Goal: Book appointment/travel/reservation

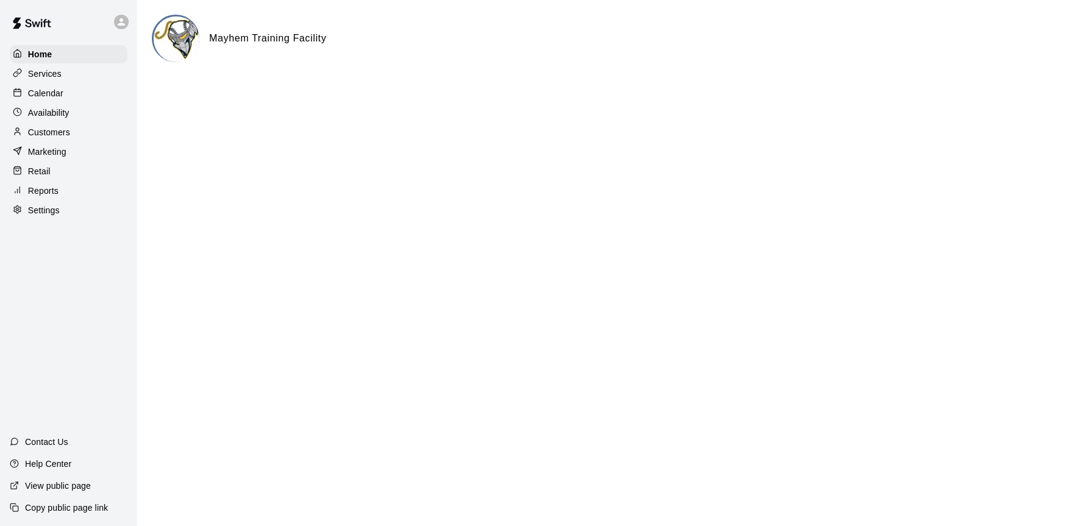
click at [61, 88] on p "Calendar" at bounding box center [45, 93] width 35 height 12
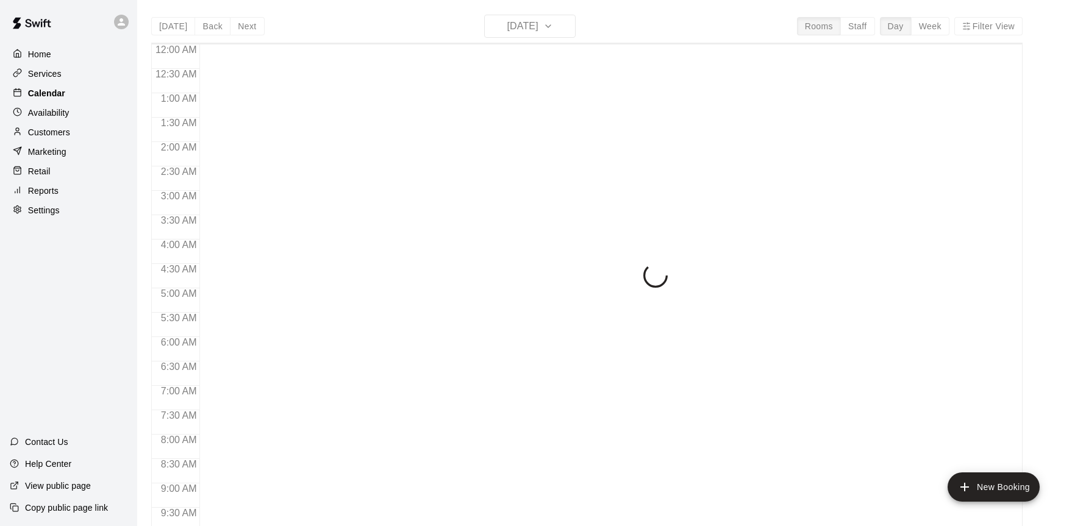
scroll to position [676, 0]
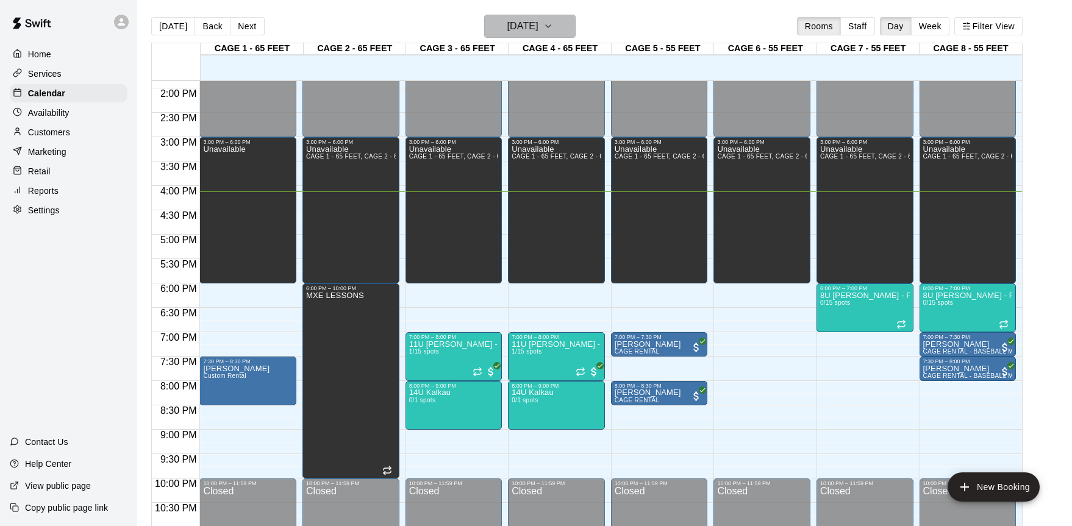
click at [572, 24] on button "[DATE]" at bounding box center [529, 26] width 91 height 23
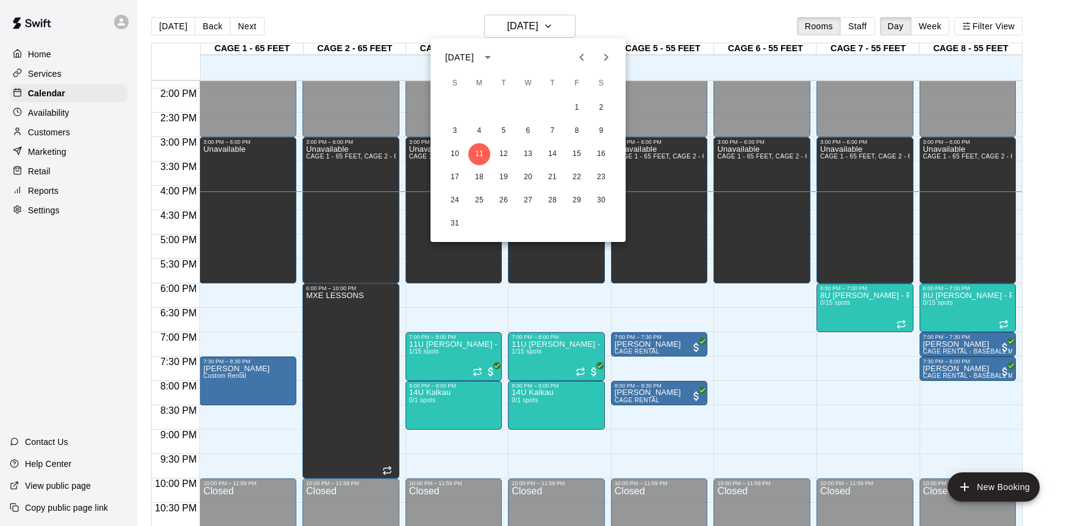
click at [611, 62] on icon "Next month" at bounding box center [606, 57] width 15 height 15
click at [525, 134] on button "10" at bounding box center [528, 131] width 22 height 22
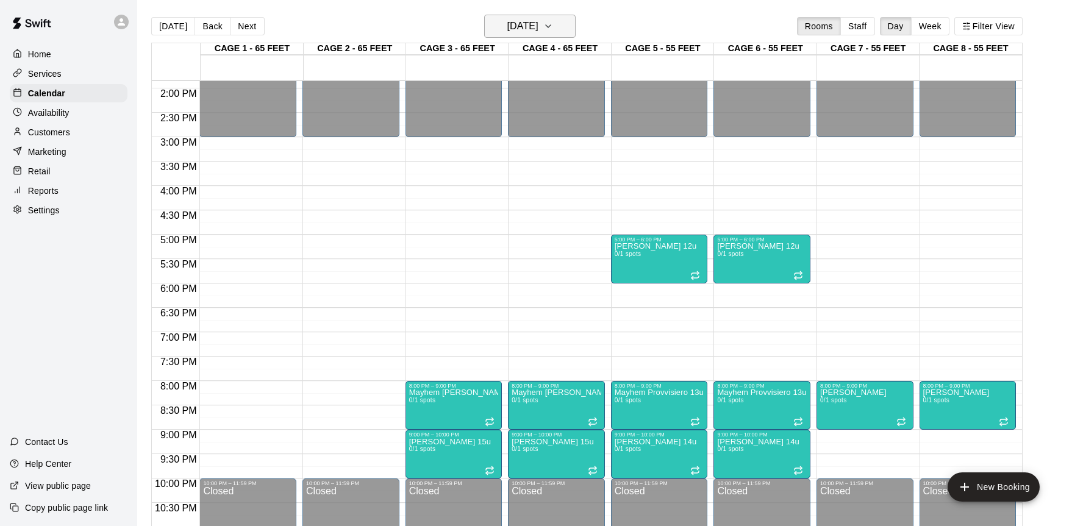
click at [576, 25] on button "[DATE]" at bounding box center [529, 26] width 91 height 23
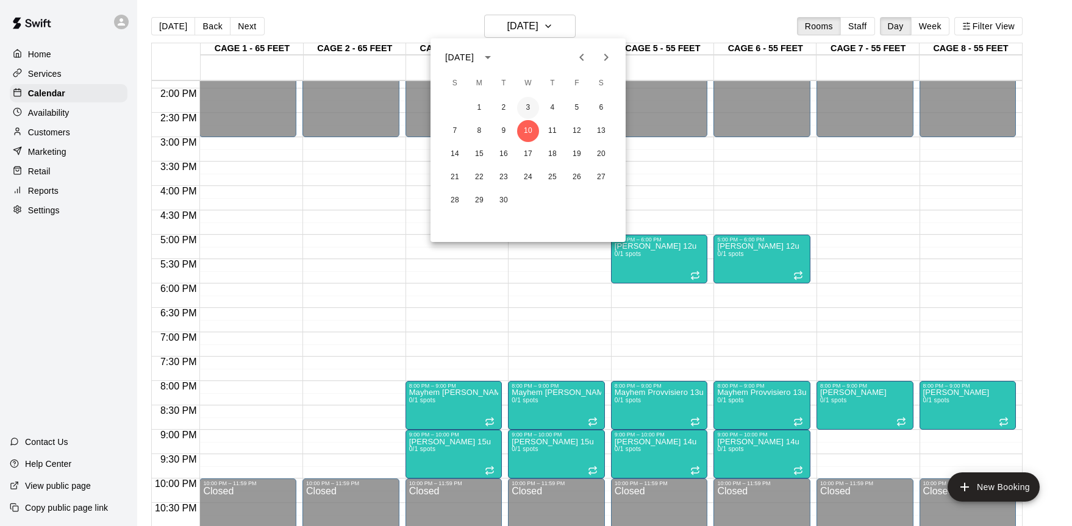
click at [534, 109] on button "3" at bounding box center [528, 108] width 22 height 22
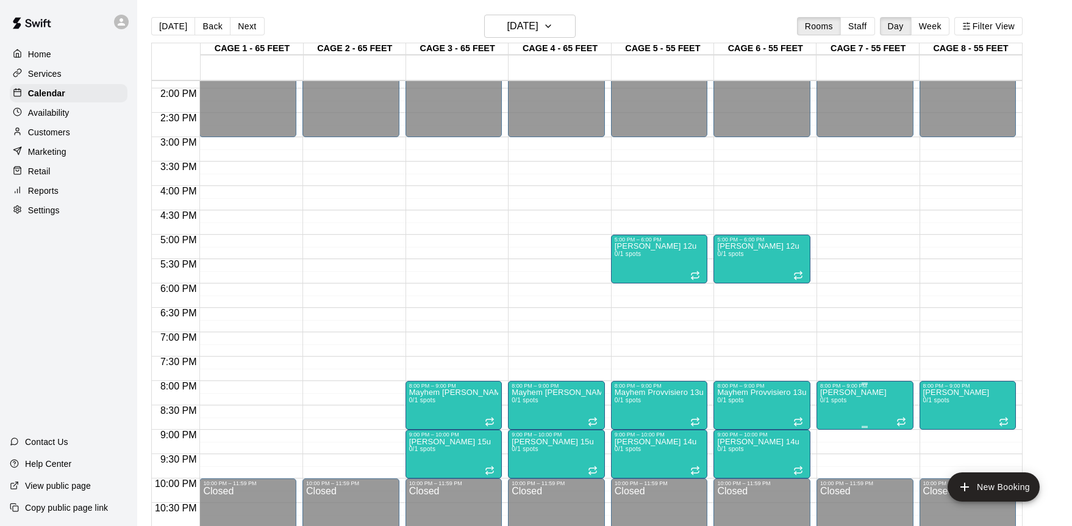
click at [854, 393] on p "[PERSON_NAME]" at bounding box center [853, 393] width 66 height 0
click at [834, 399] on icon "edit" at bounding box center [832, 406] width 15 height 15
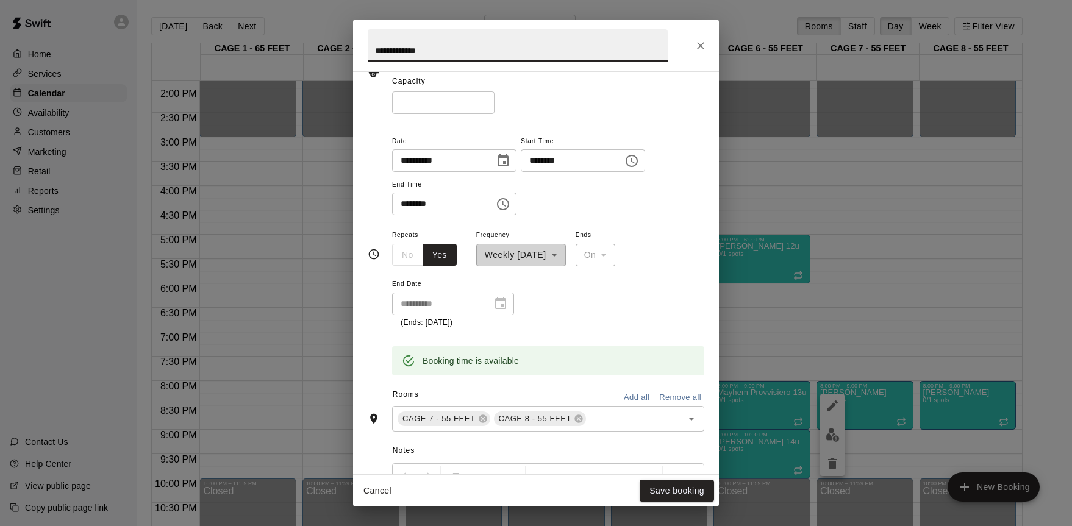
scroll to position [225, 0]
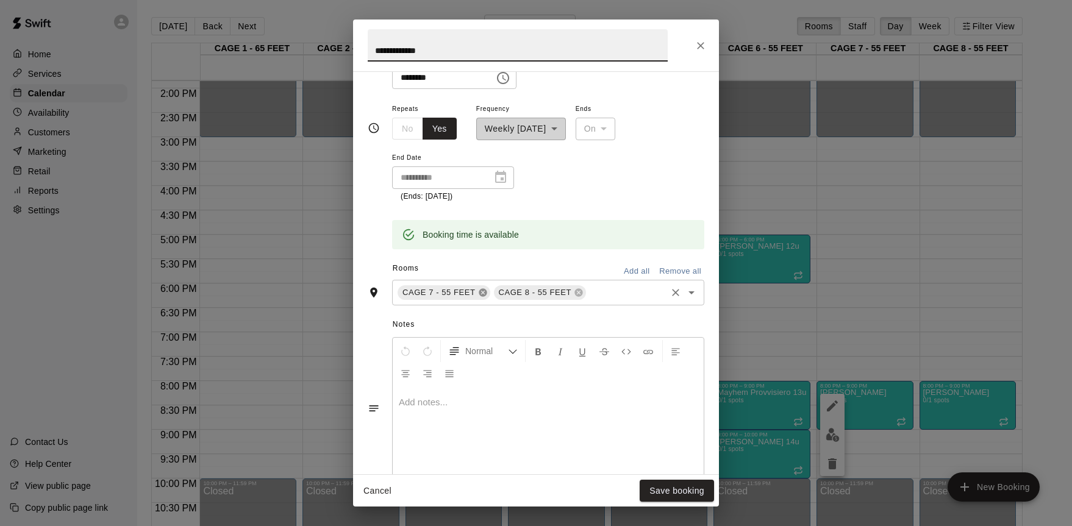
click at [485, 291] on icon at bounding box center [483, 292] width 8 height 8
click at [482, 289] on icon at bounding box center [483, 292] width 8 height 8
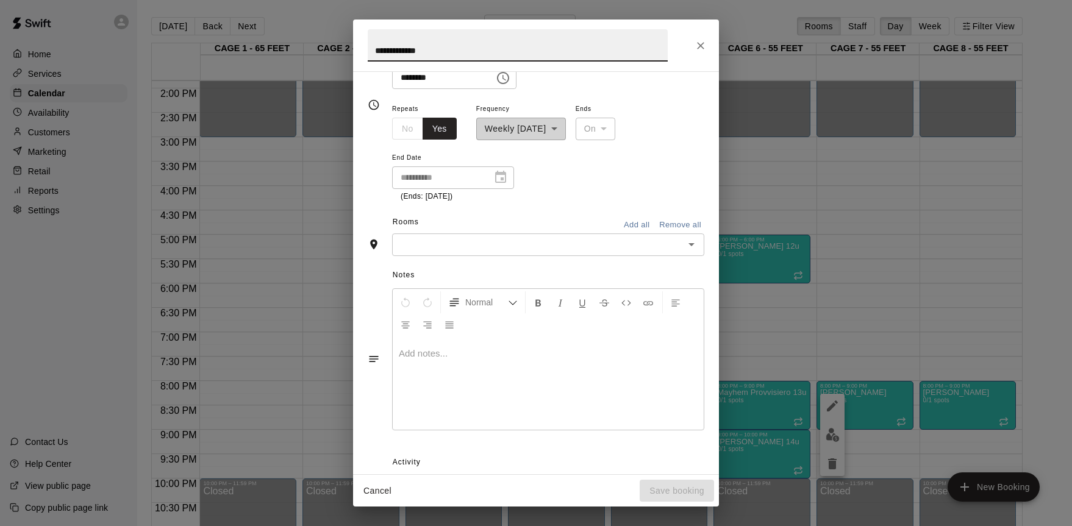
scroll to position [202, 0]
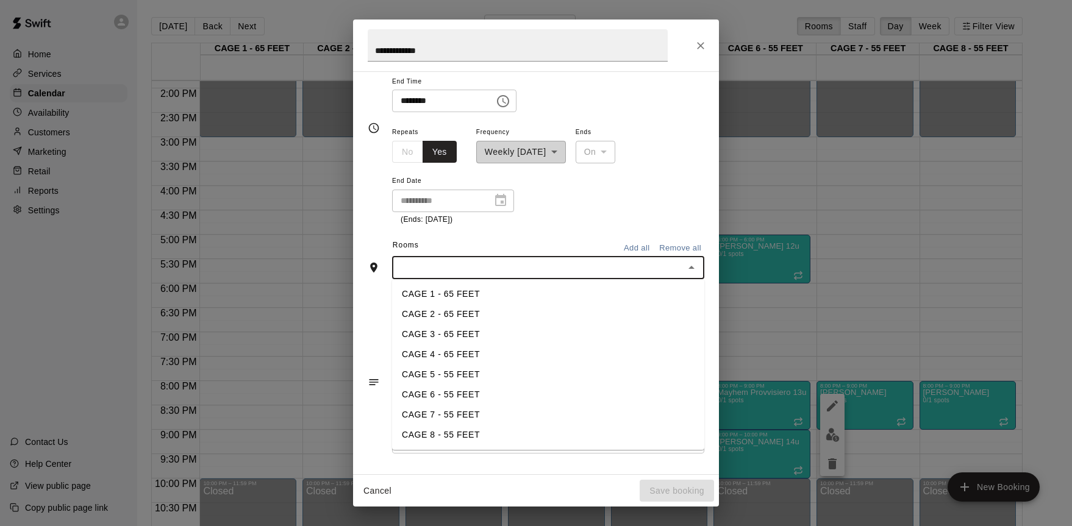
click at [469, 273] on input "text" at bounding box center [538, 267] width 285 height 15
click at [448, 299] on li "CAGE 1 - 65 FEET" at bounding box center [548, 294] width 312 height 20
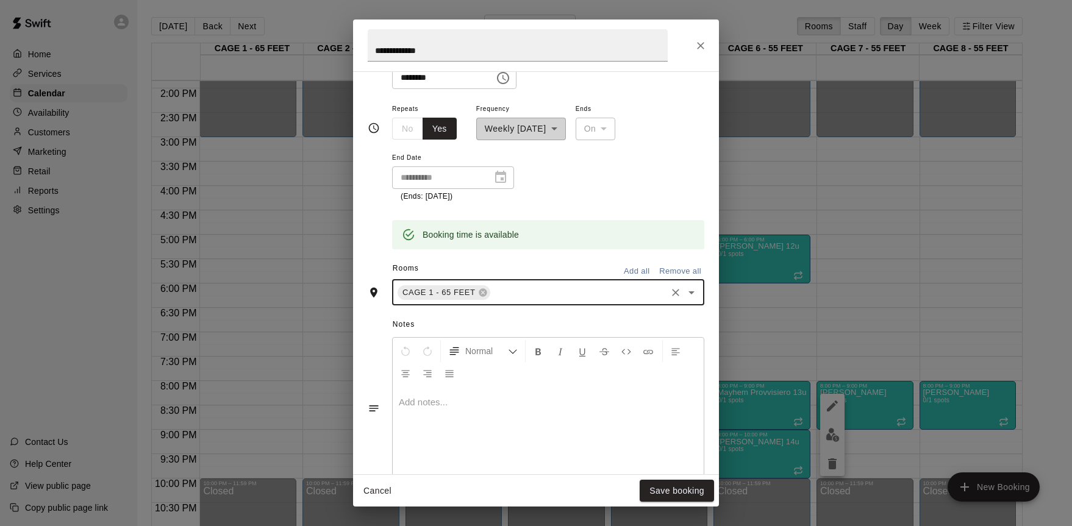
click at [537, 299] on input "text" at bounding box center [578, 292] width 173 height 15
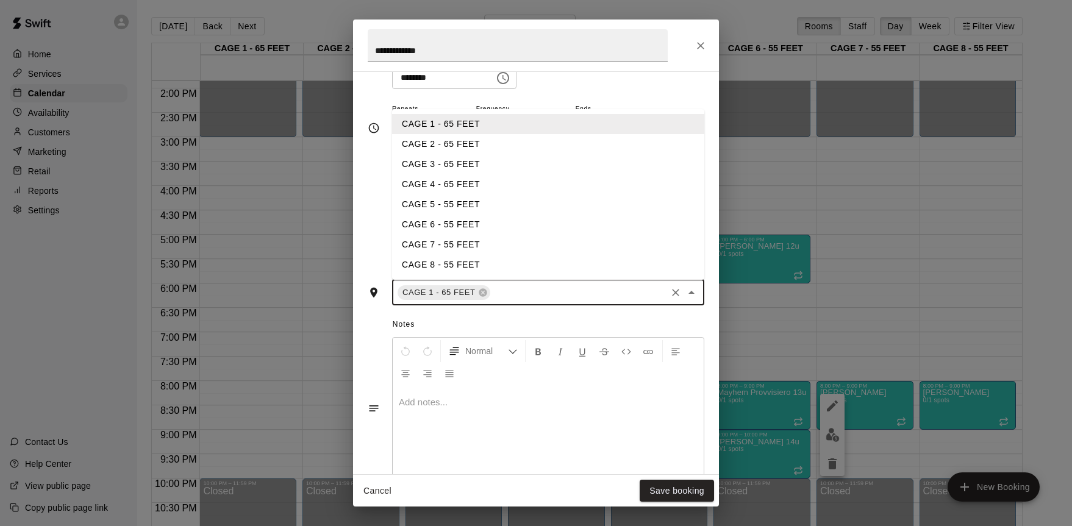
click at [468, 148] on li "CAGE 2 - 65 FEET" at bounding box center [548, 144] width 312 height 20
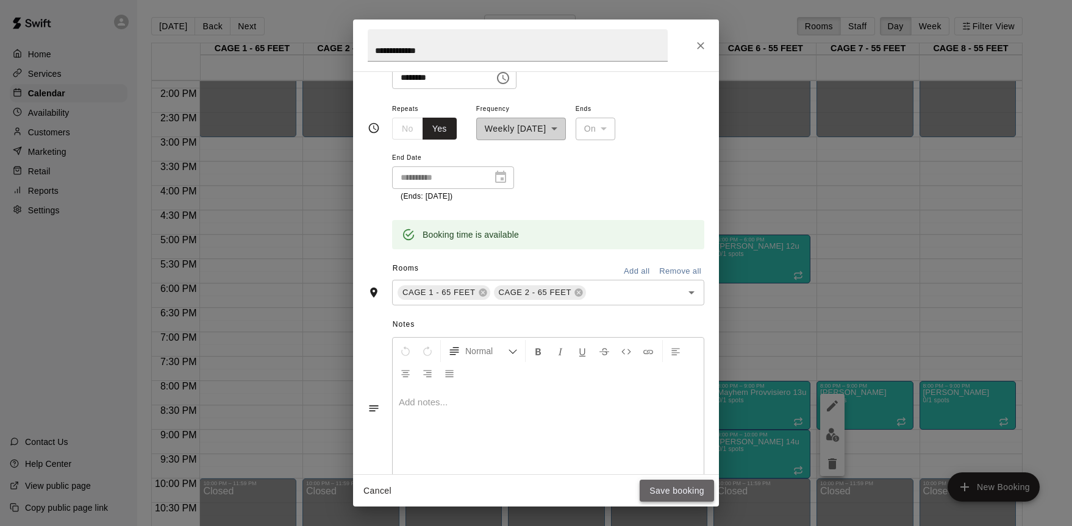
click at [664, 488] on button "Save booking" at bounding box center [677, 491] width 74 height 23
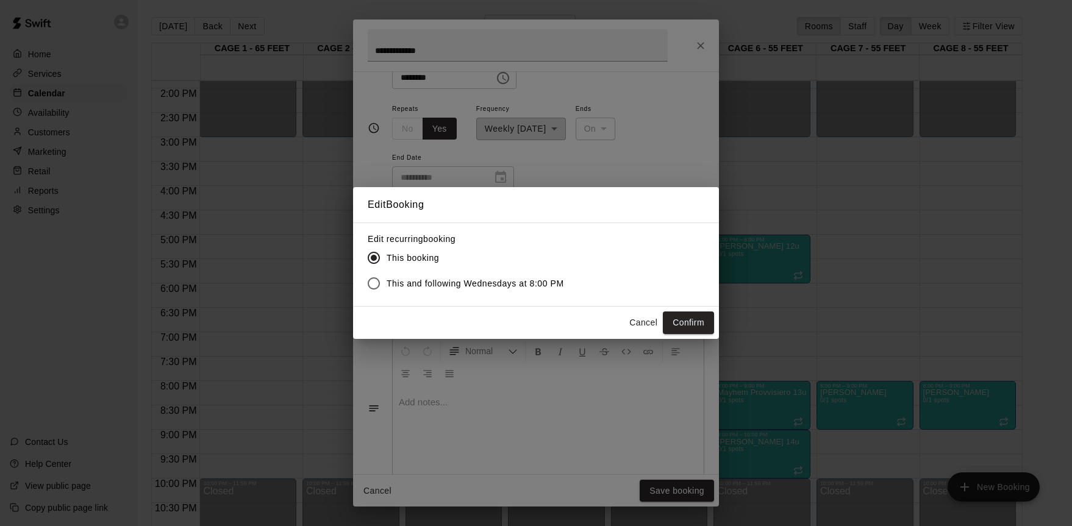
click at [519, 282] on span "This and following Wednesdays at 8:00 PM" at bounding box center [475, 283] width 177 height 13
click at [693, 318] on button "Confirm" at bounding box center [688, 323] width 51 height 23
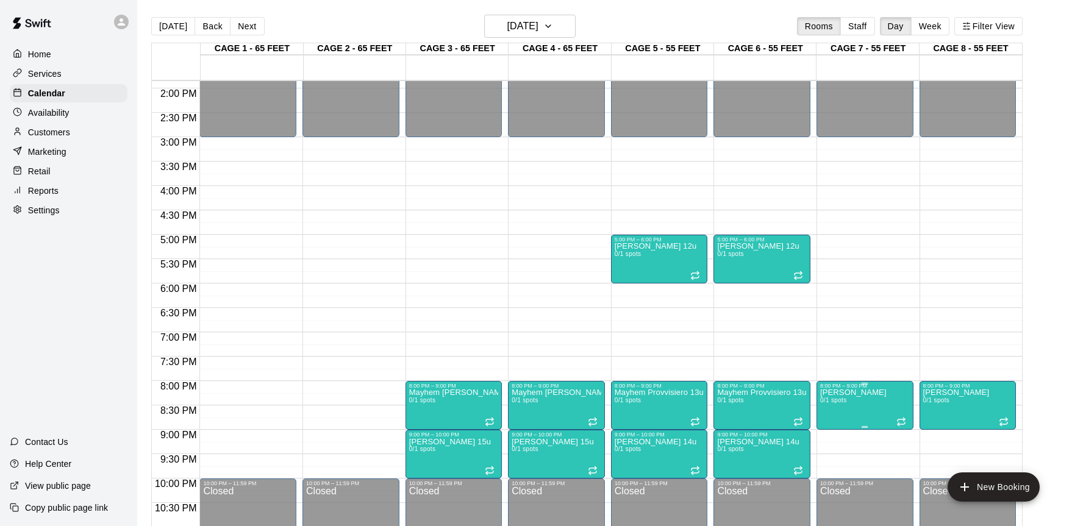
click at [849, 393] on p "[PERSON_NAME]" at bounding box center [853, 393] width 66 height 0
click at [831, 406] on icon "edit" at bounding box center [832, 406] width 11 height 11
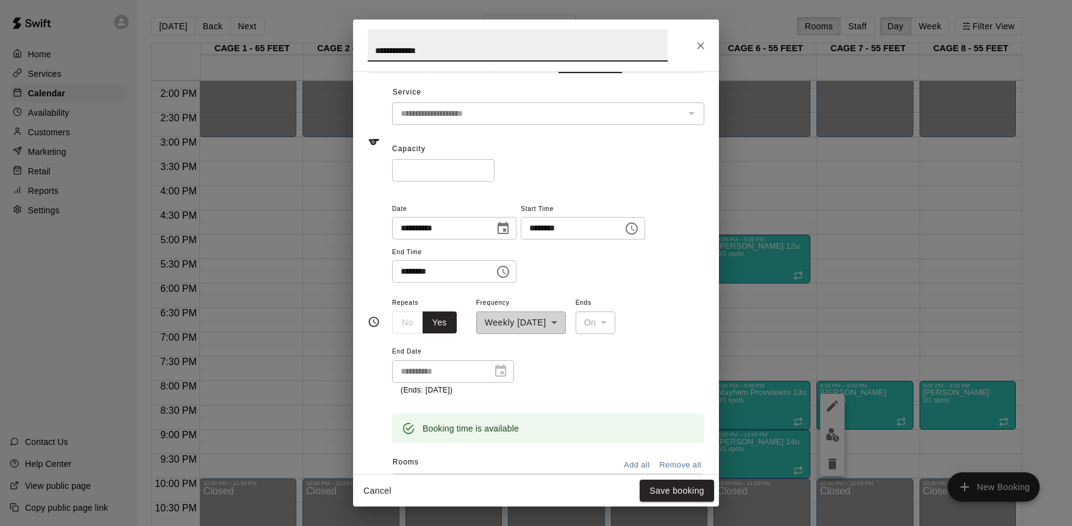
scroll to position [96, 0]
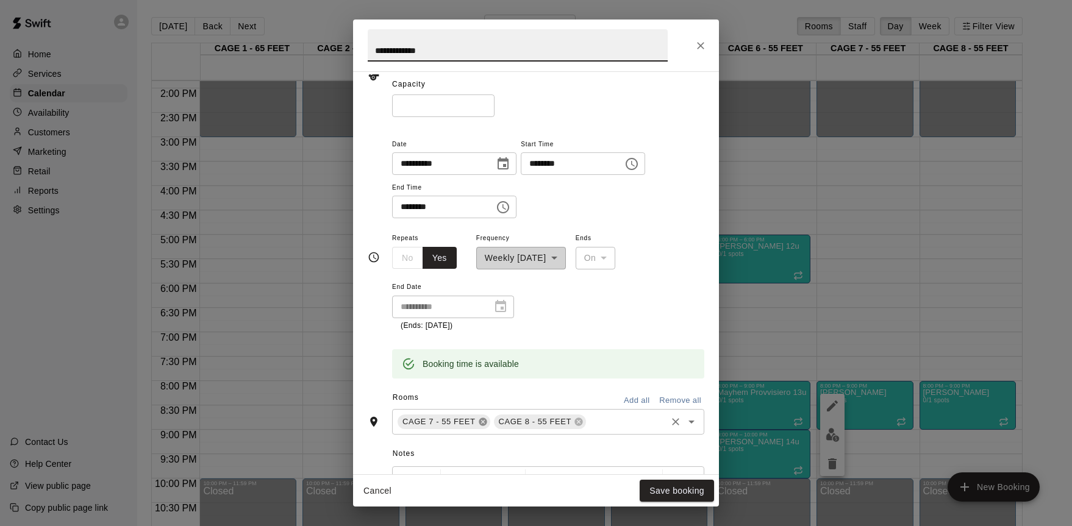
click at [482, 421] on icon at bounding box center [483, 422] width 10 height 10
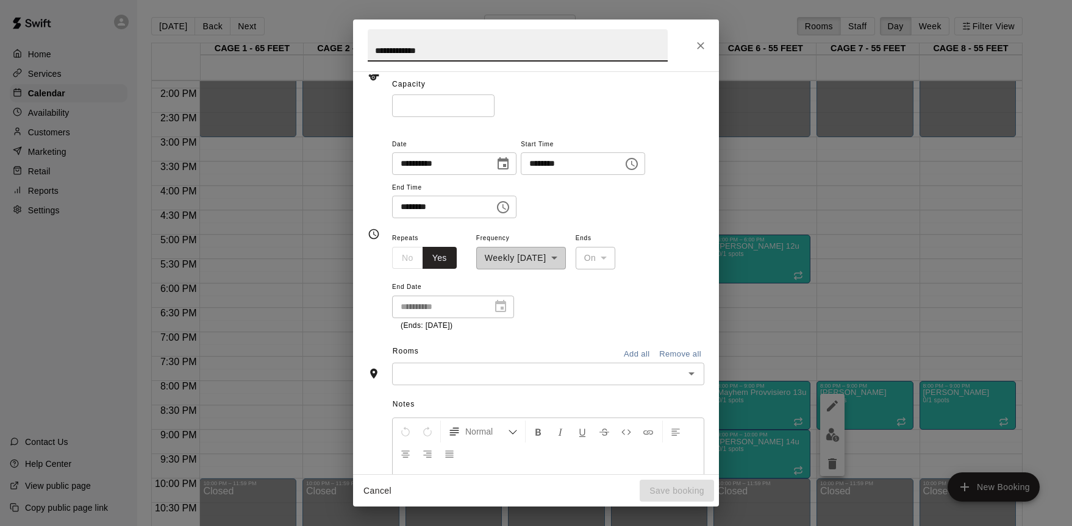
click at [482, 421] on button "Normal" at bounding box center [482, 432] width 79 height 22
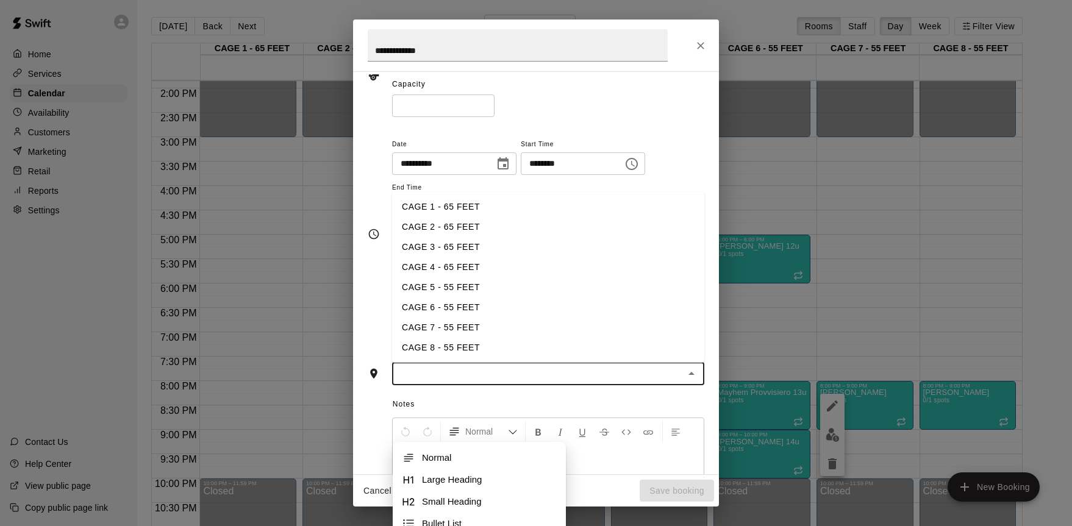
click at [496, 366] on input "text" at bounding box center [538, 373] width 285 height 15
click at [488, 212] on li "CAGE 1 - 65 FEET" at bounding box center [548, 207] width 312 height 20
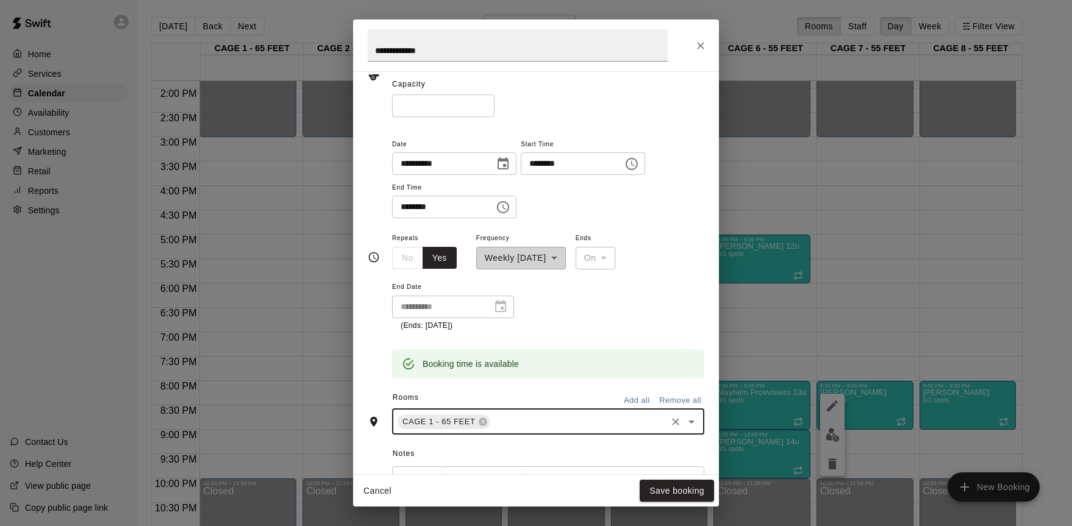
click at [520, 428] on input "text" at bounding box center [578, 421] width 173 height 15
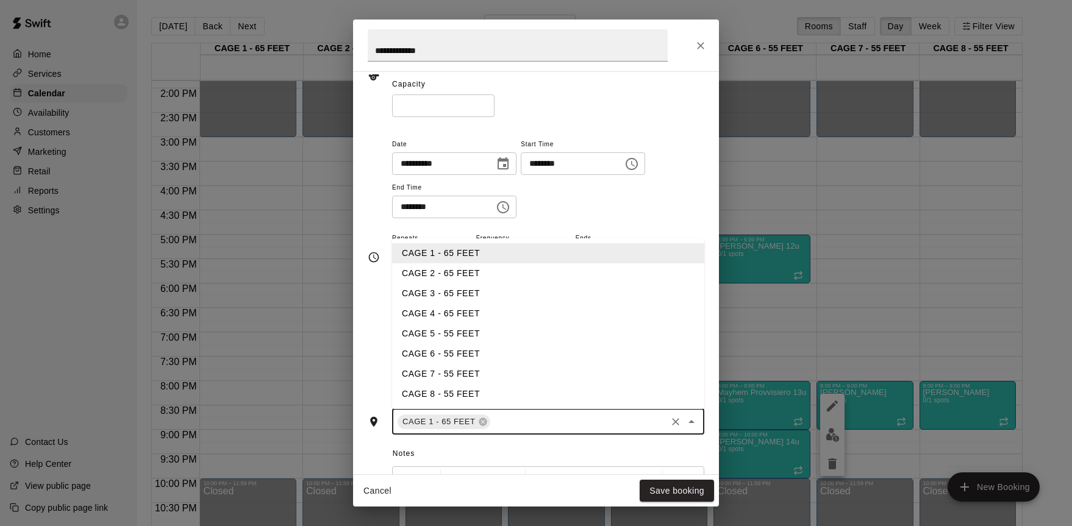
click at [498, 277] on li "CAGE 2 - 65 FEET" at bounding box center [548, 273] width 312 height 20
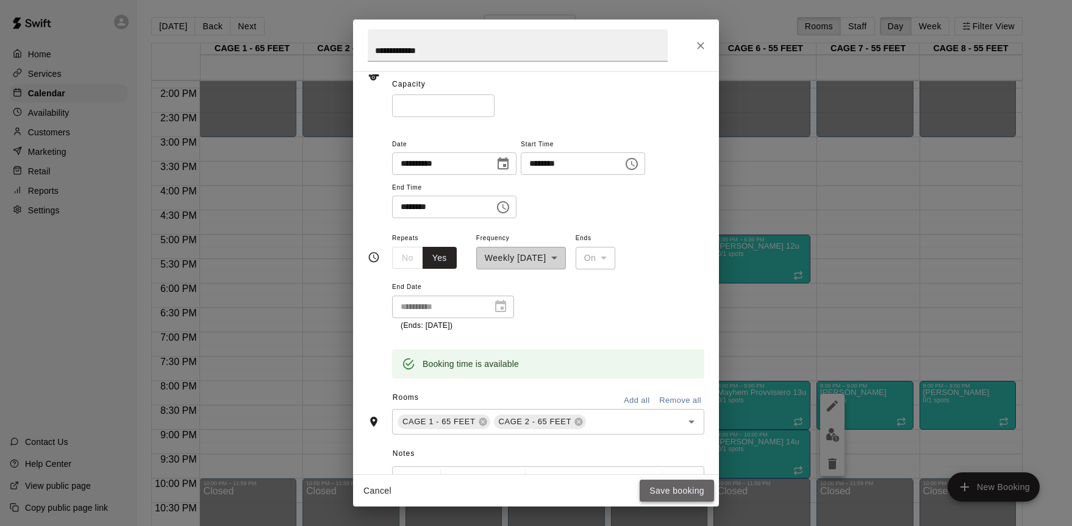
click at [694, 484] on button "Save booking" at bounding box center [677, 491] width 74 height 23
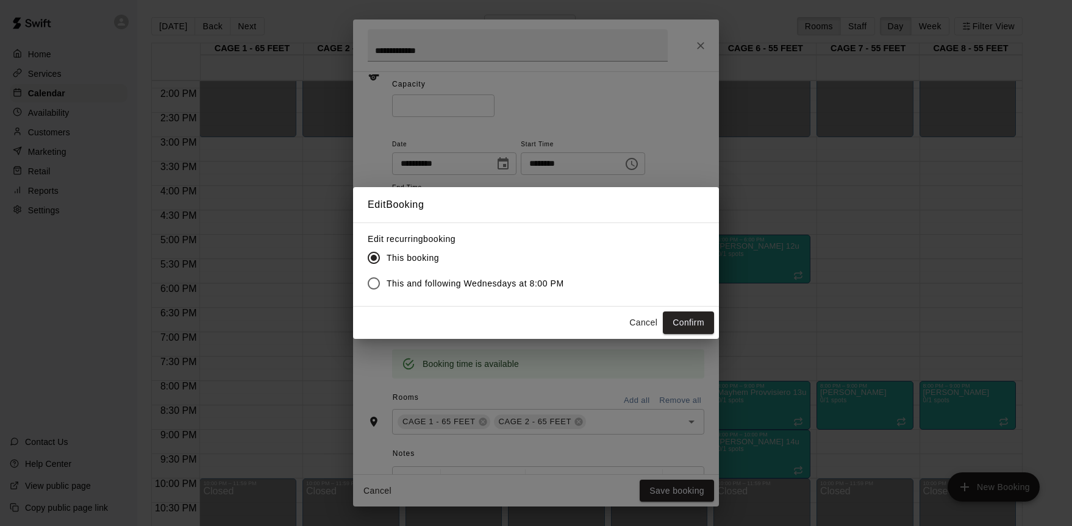
click at [535, 284] on span "This and following Wednesdays at 8:00 PM" at bounding box center [475, 283] width 177 height 13
click at [690, 321] on button "Confirm" at bounding box center [688, 323] width 51 height 23
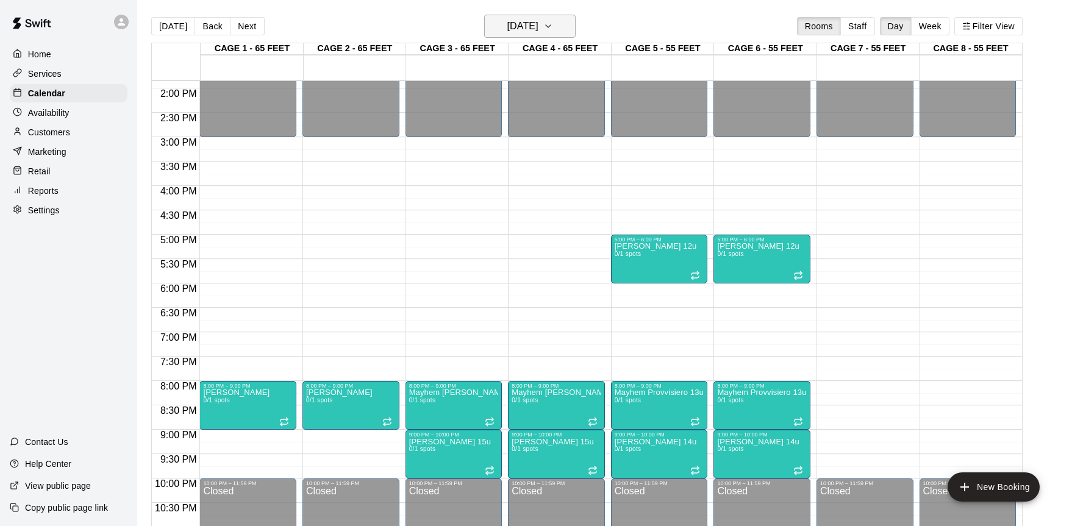
click at [538, 32] on h6 "[DATE]" at bounding box center [522, 26] width 31 height 17
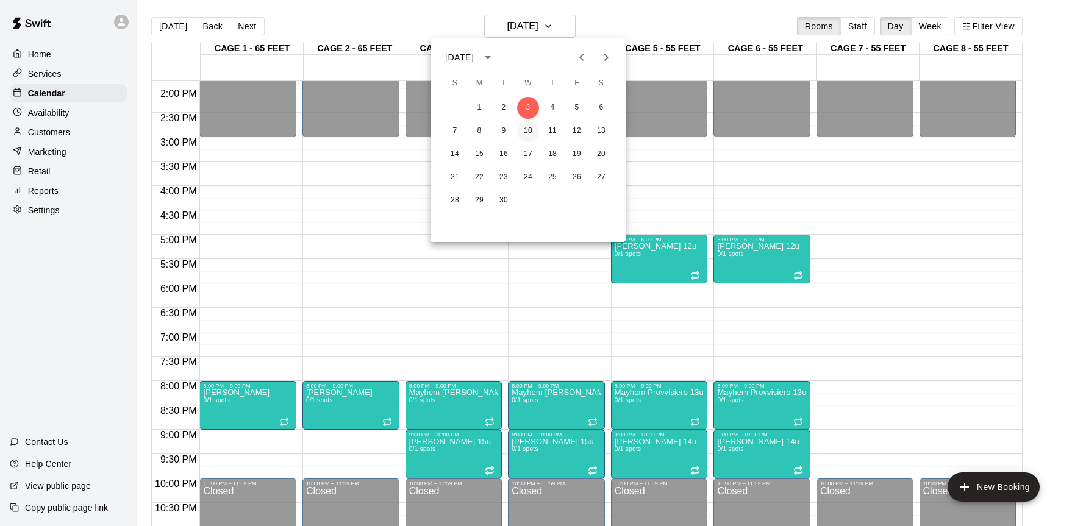
click at [531, 133] on button "10" at bounding box center [528, 131] width 22 height 22
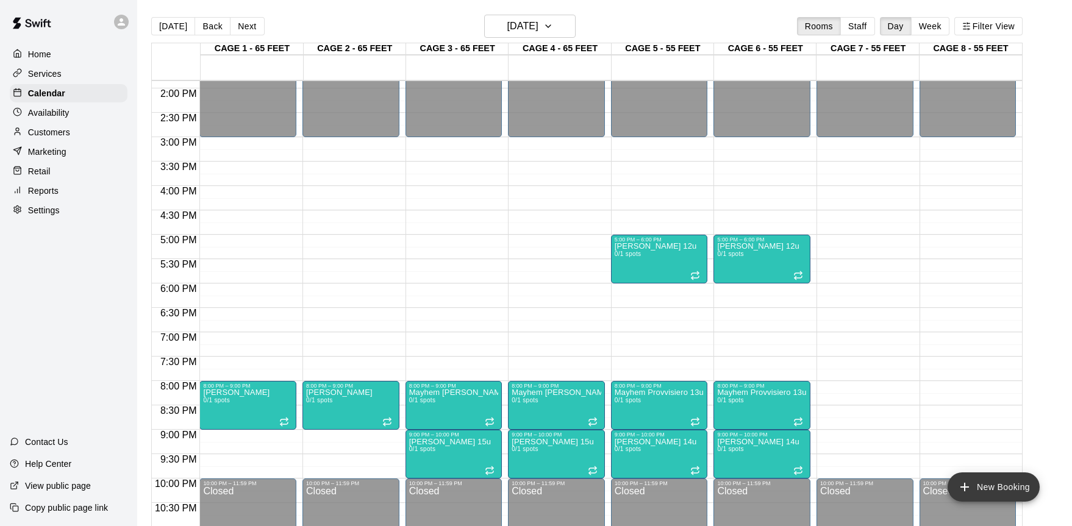
click at [1002, 493] on button "New Booking" at bounding box center [994, 487] width 92 height 29
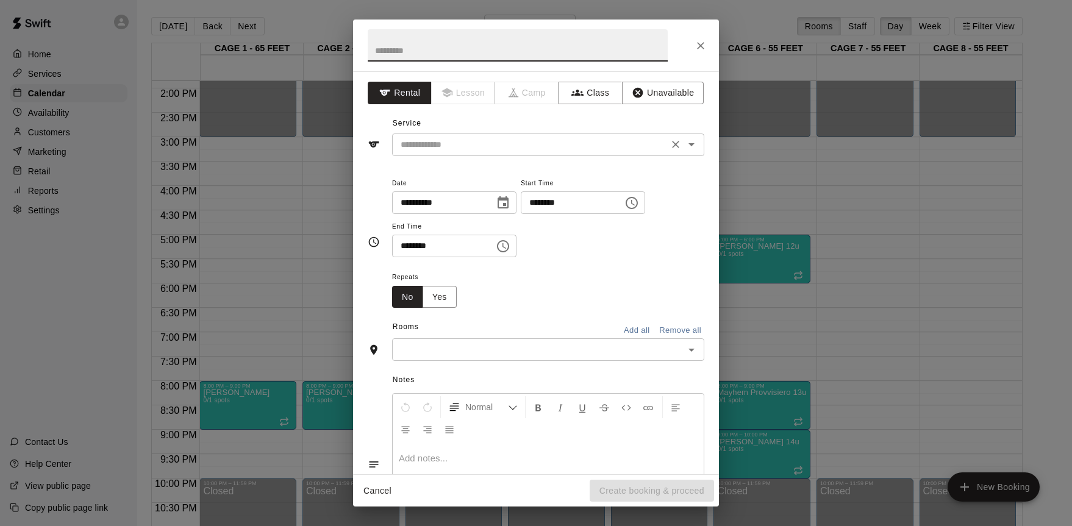
click at [557, 152] on div "​" at bounding box center [548, 145] width 312 height 23
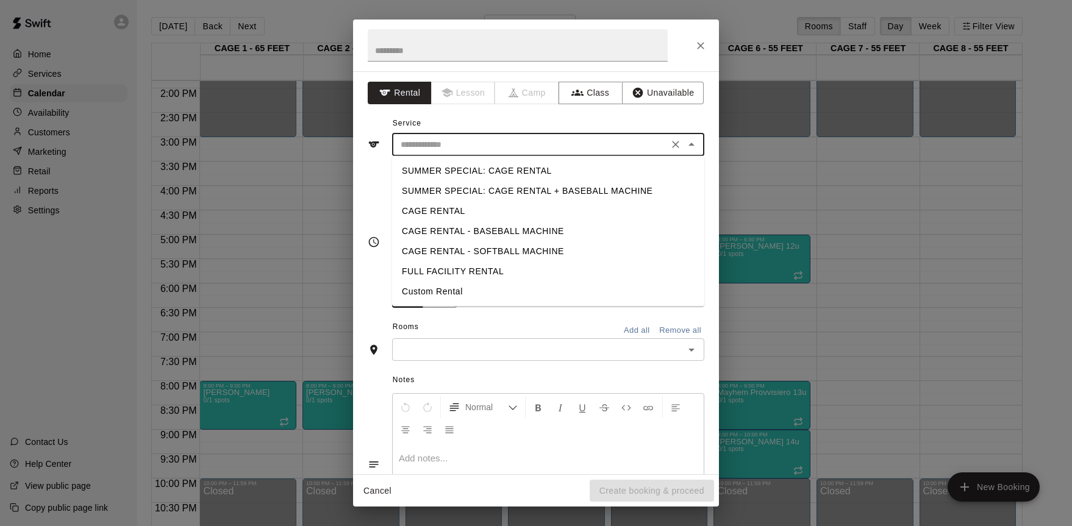
click at [485, 290] on li "Custom Rental" at bounding box center [548, 292] width 312 height 20
type input "**********"
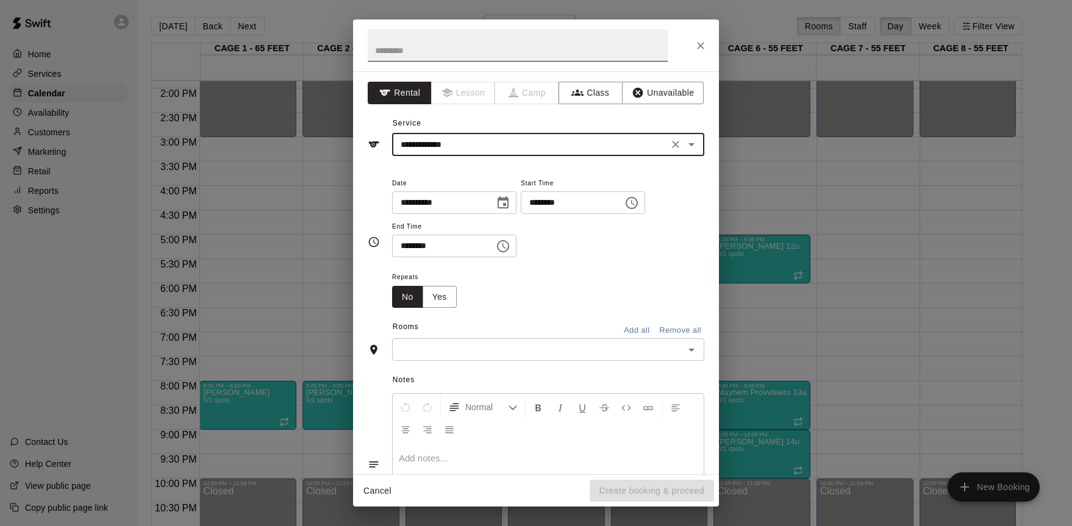
click at [439, 58] on input "text" at bounding box center [518, 45] width 300 height 32
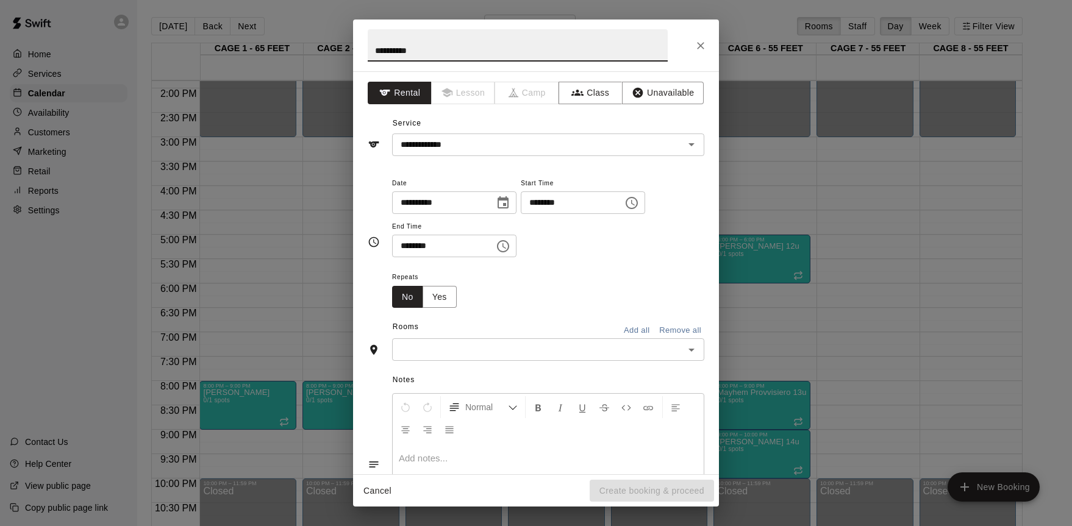
type input "**********"
click at [638, 205] on icon "Choose time, selected time is 4:00 PM" at bounding box center [632, 203] width 12 height 12
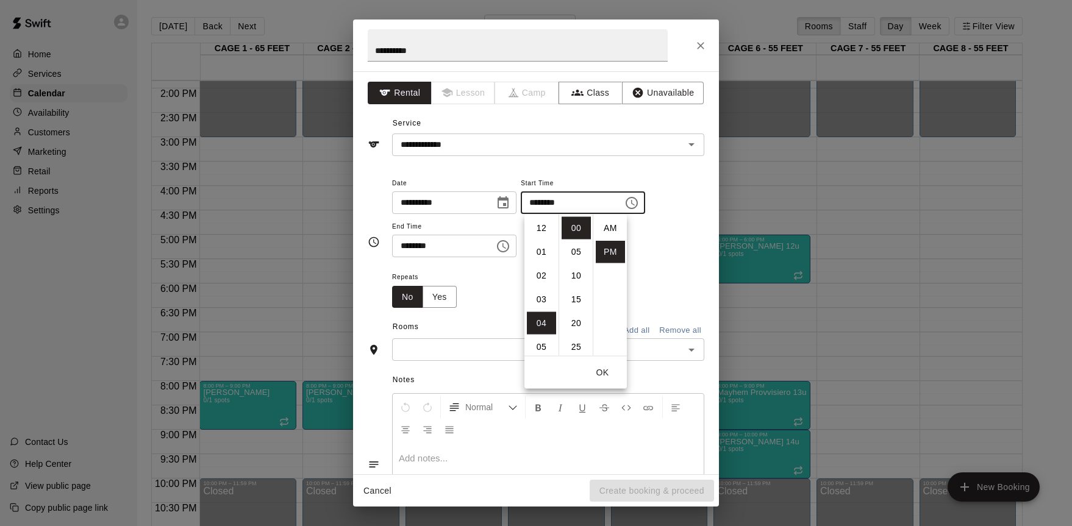
scroll to position [22, 0]
click at [544, 280] on li "06" at bounding box center [541, 276] width 29 height 23
type input "********"
click at [507, 270] on div "Repeats No Yes" at bounding box center [548, 289] width 312 height 38
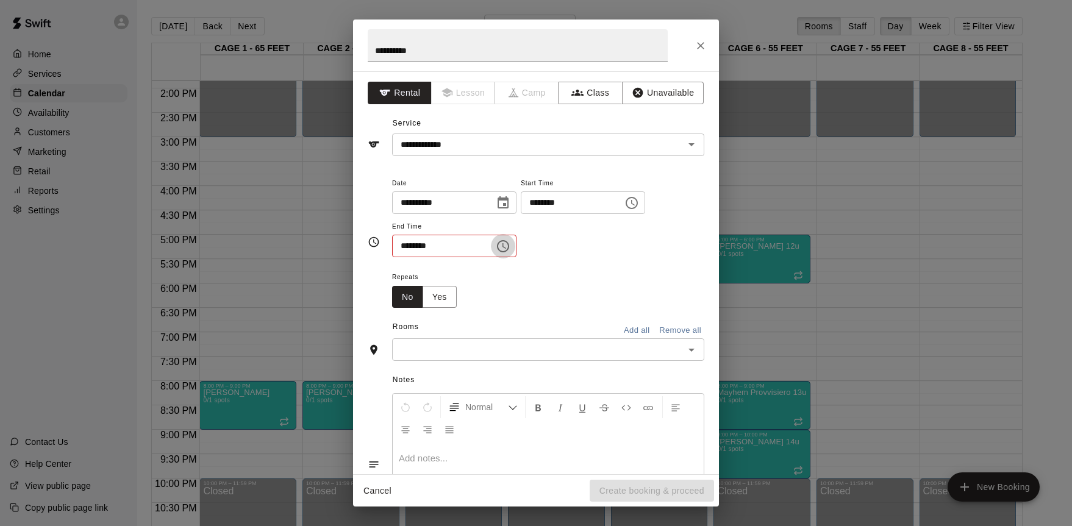
click at [502, 245] on icon "Choose time, selected time is 4:30 PM" at bounding box center [503, 246] width 12 height 12
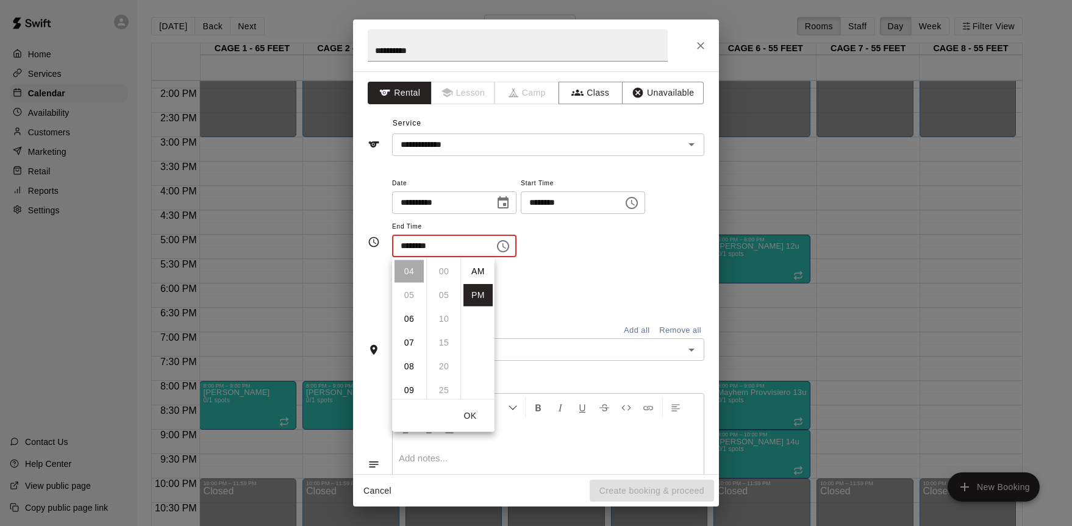
scroll to position [22, 0]
click at [404, 387] on li "09" at bounding box center [409, 390] width 29 height 23
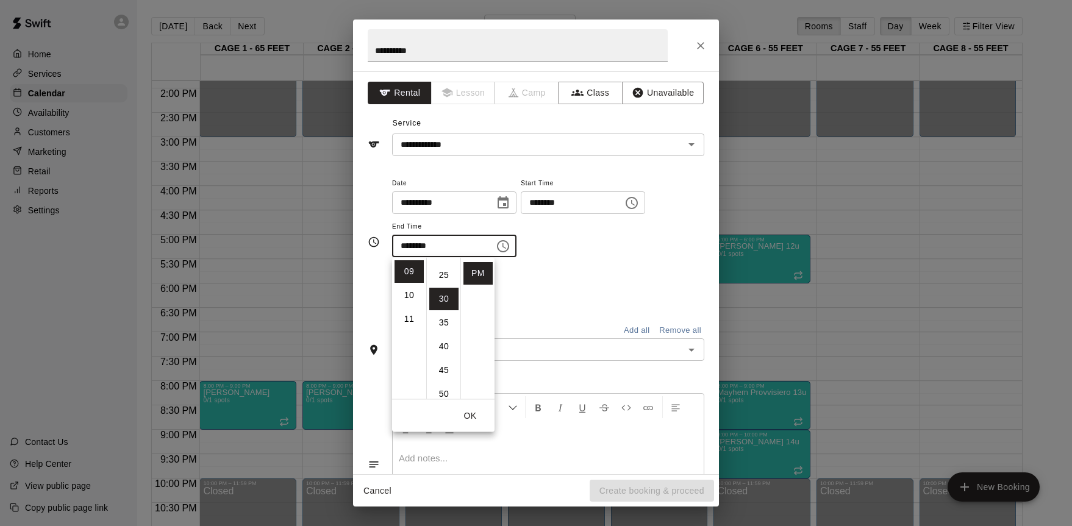
scroll to position [0, 0]
click at [446, 273] on li "00" at bounding box center [443, 271] width 29 height 23
type input "********"
click at [572, 284] on div "Repeats No Yes" at bounding box center [548, 289] width 312 height 38
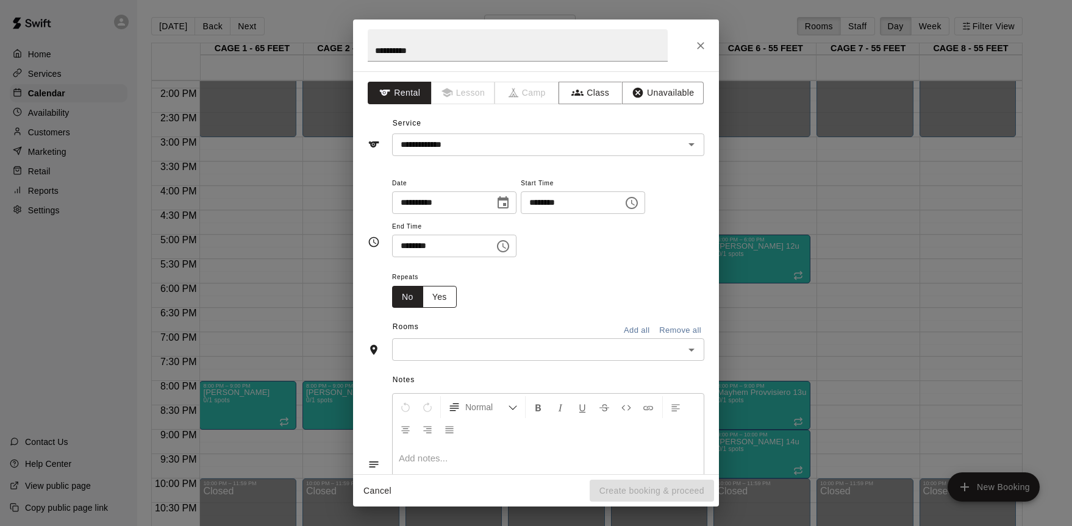
click at [441, 299] on button "Yes" at bounding box center [440, 297] width 34 height 23
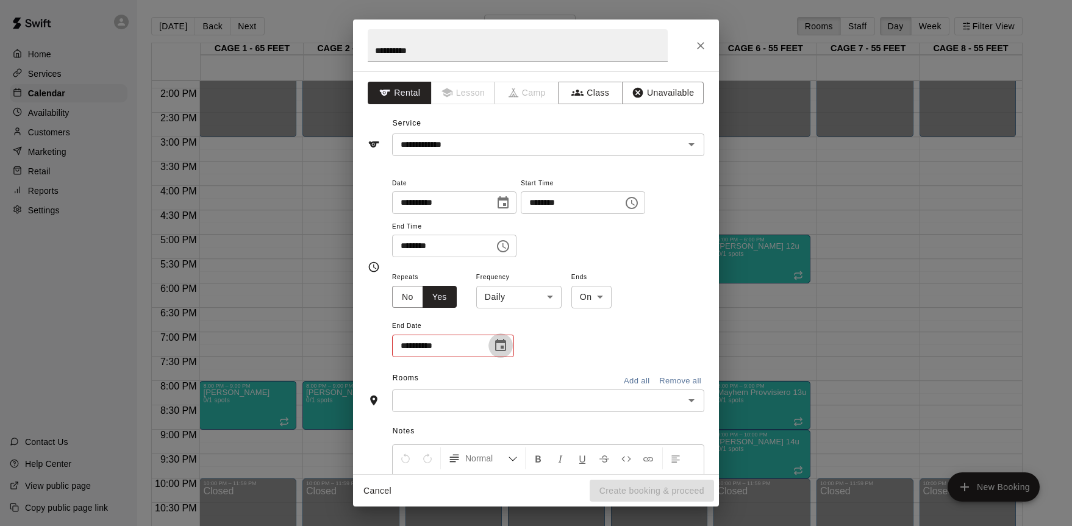
click at [507, 345] on icon "Choose date" at bounding box center [500, 345] width 15 height 15
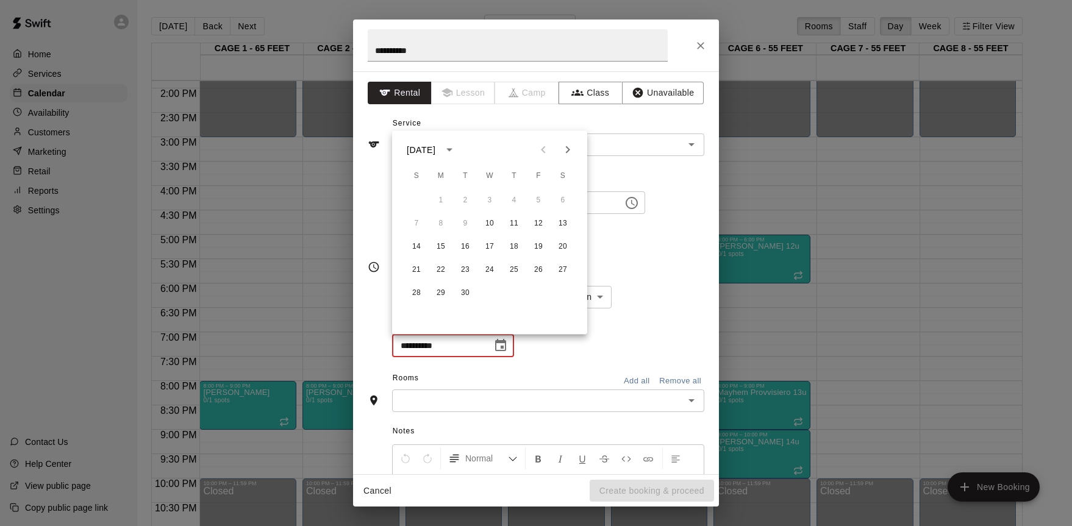
click at [570, 146] on icon "Next month" at bounding box center [567, 150] width 15 height 15
click at [490, 246] on button "12" at bounding box center [490, 247] width 22 height 22
type input "**********"
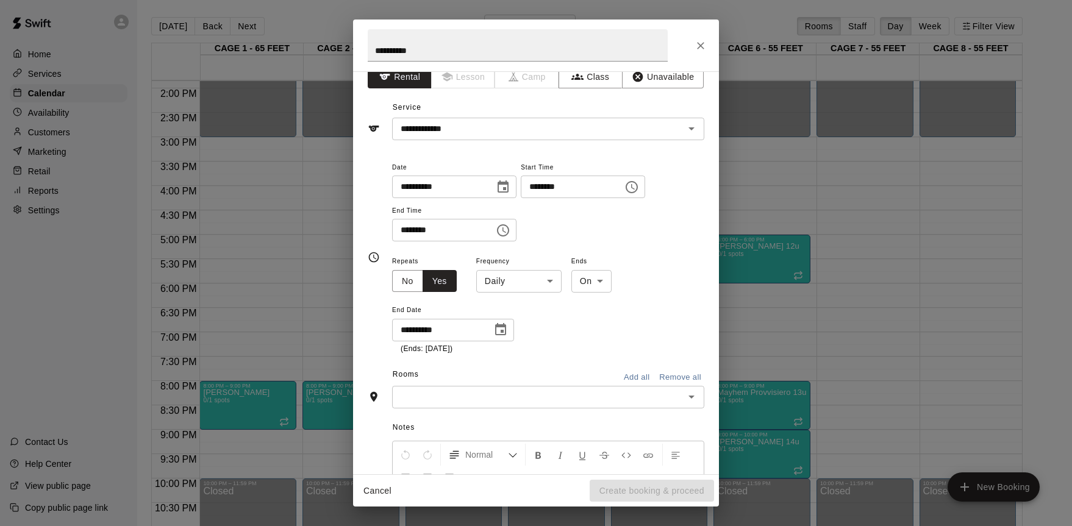
scroll to position [18, 0]
click at [616, 400] on input "text" at bounding box center [538, 394] width 285 height 15
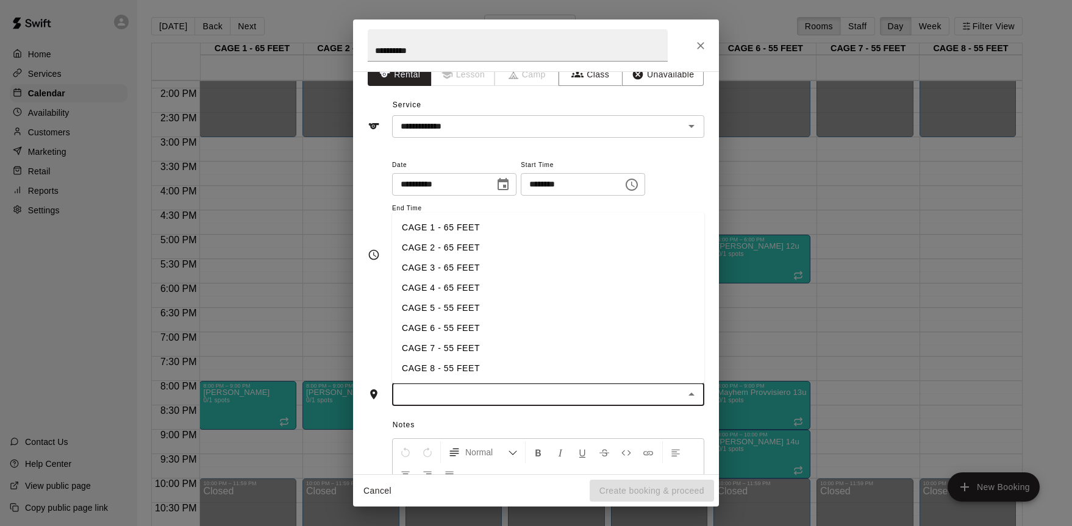
click at [475, 356] on li "CAGE 7 - 55 FEET" at bounding box center [548, 348] width 312 height 20
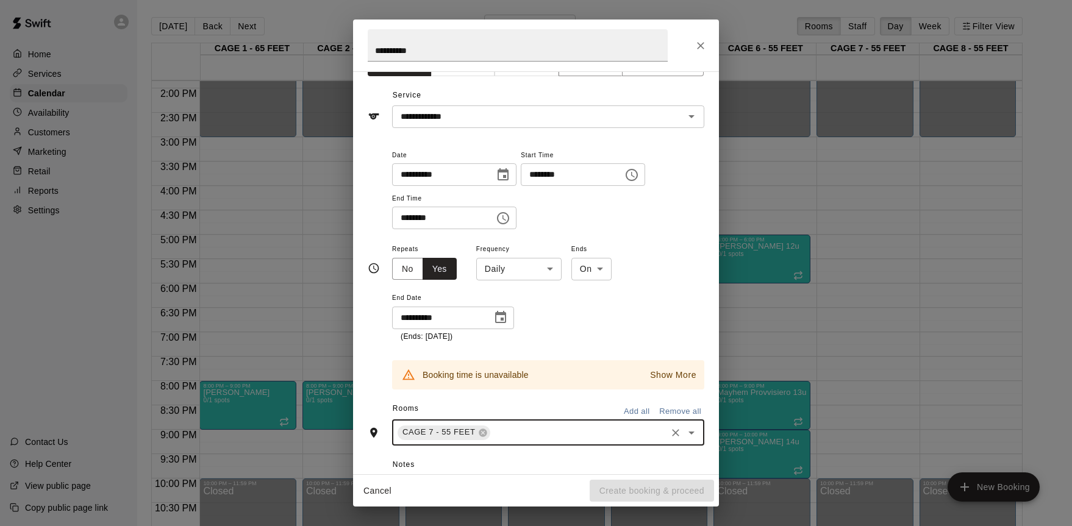
scroll to position [39, 0]
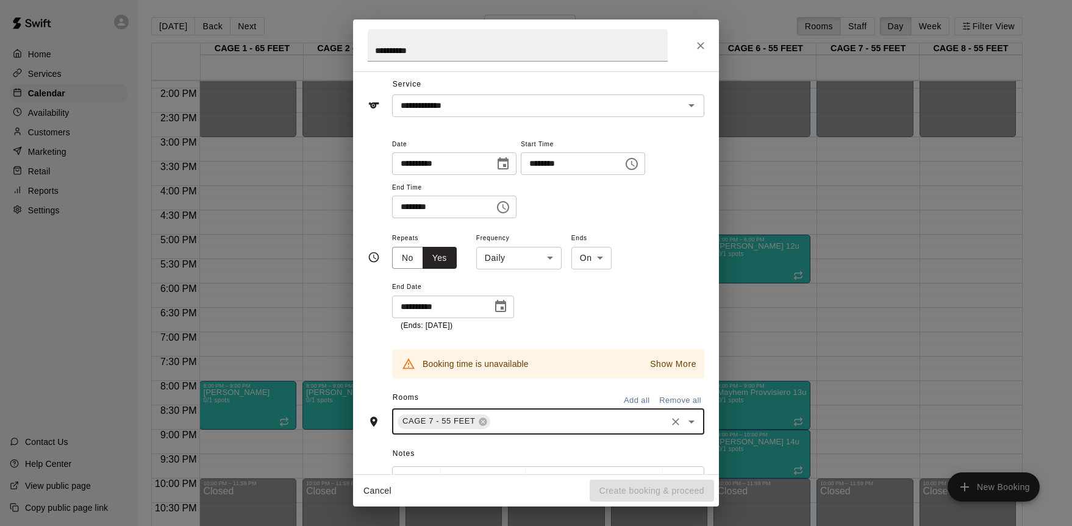
click at [679, 360] on p "Show More" at bounding box center [673, 364] width 46 height 13
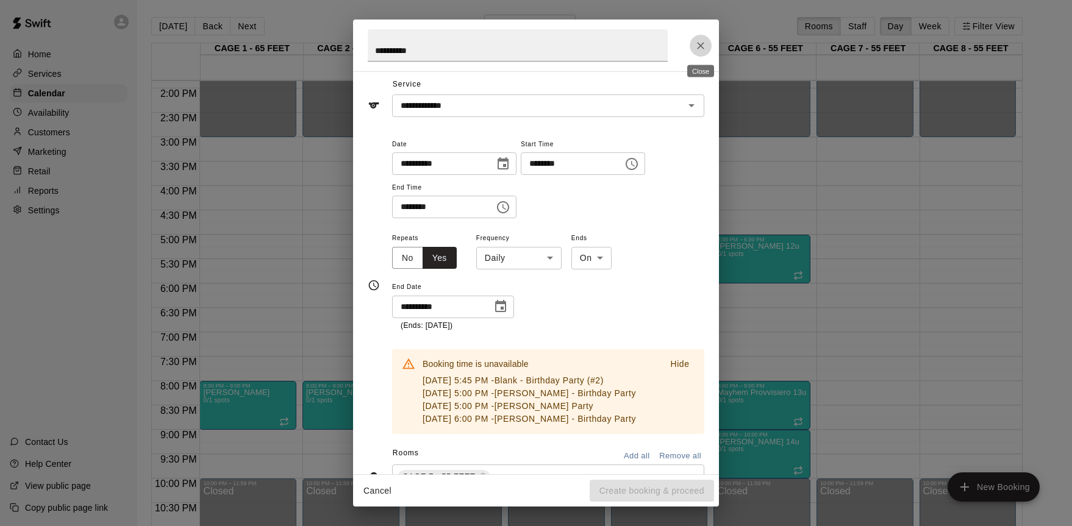
click at [704, 45] on icon "Close" at bounding box center [701, 46] width 12 height 12
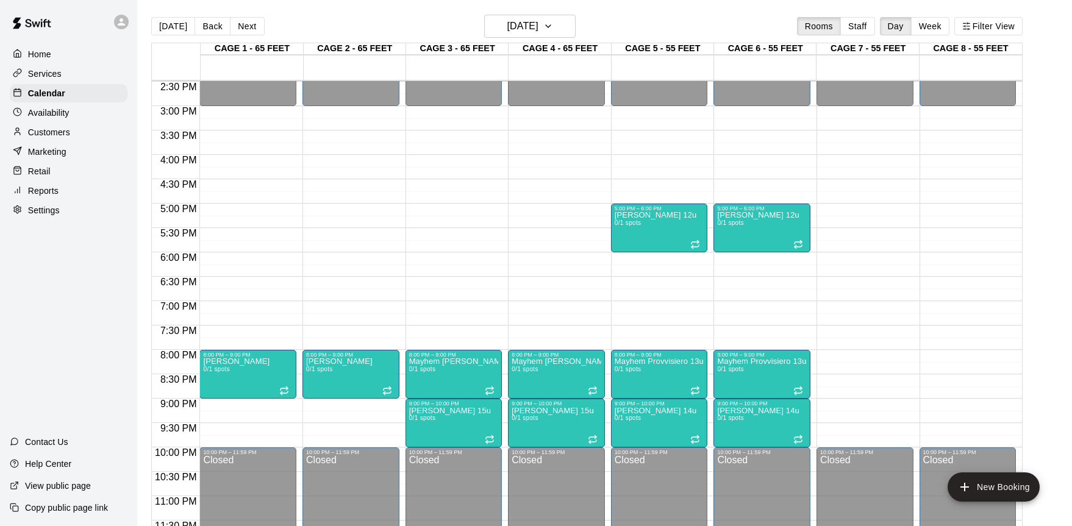
scroll to position [712, 0]
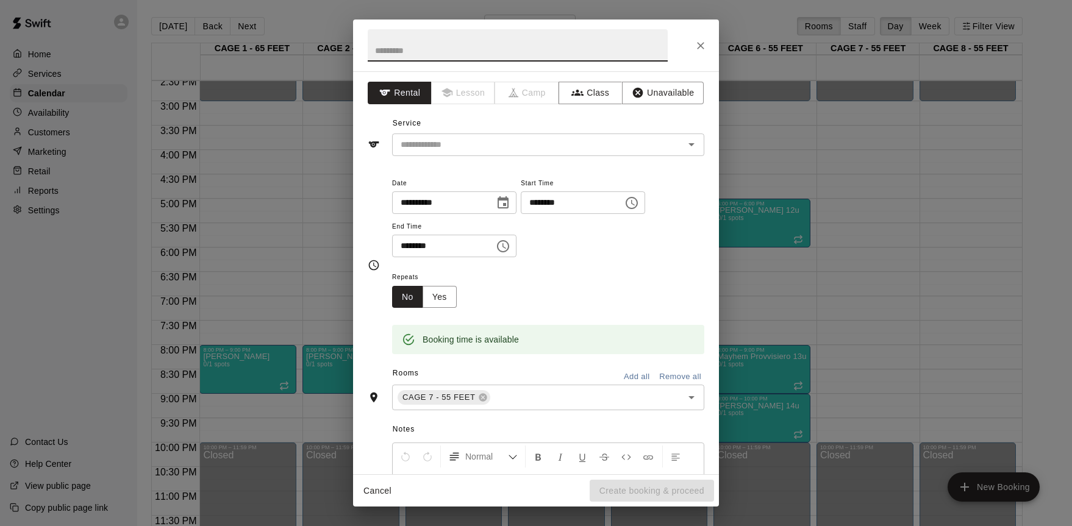
click at [487, 46] on input "text" at bounding box center [518, 45] width 300 height 32
click at [515, 136] on div "​" at bounding box center [548, 145] width 312 height 23
type input "**********"
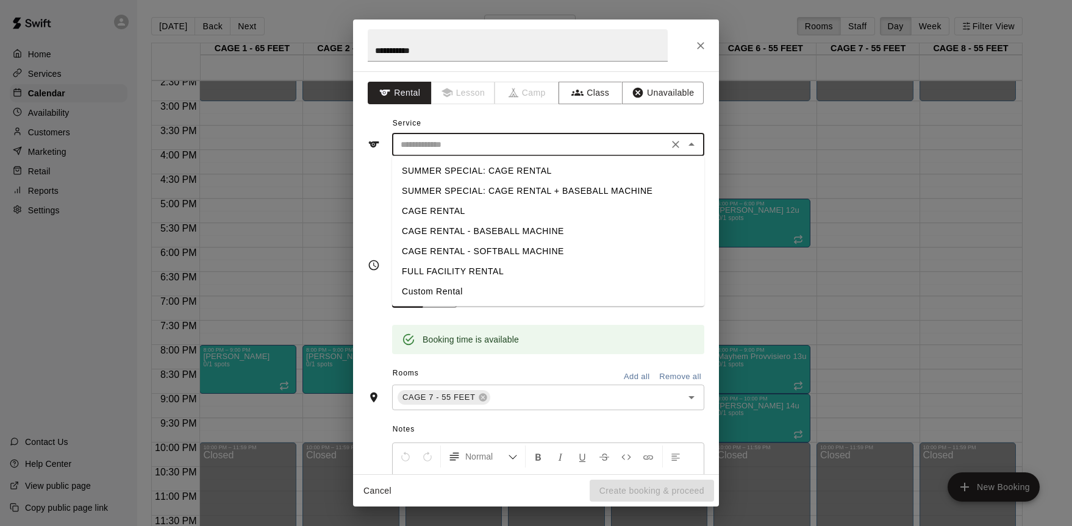
click at [455, 295] on li "Custom Rental" at bounding box center [548, 292] width 312 height 20
type input "**********"
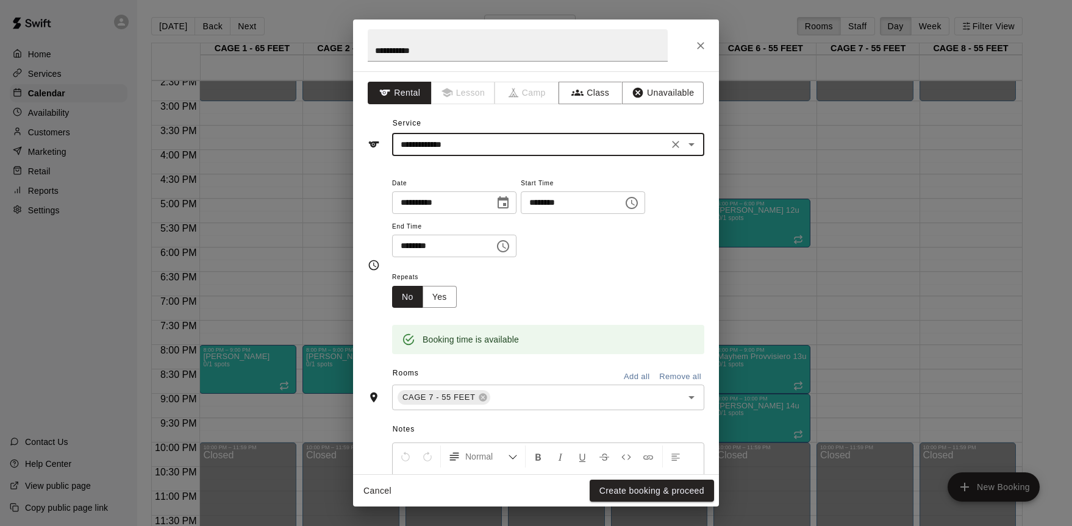
click at [638, 201] on icon "Choose time, selected time is 8:00 PM" at bounding box center [631, 203] width 15 height 15
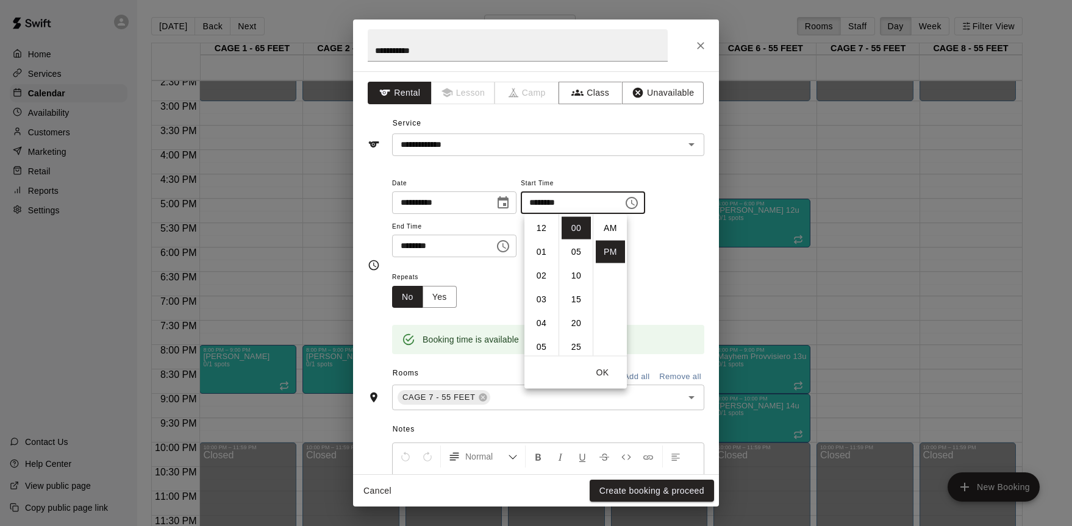
scroll to position [22, 0]
click at [543, 260] on li "06" at bounding box center [541, 266] width 29 height 23
type input "********"
click at [636, 249] on div "**********" at bounding box center [548, 217] width 312 height 82
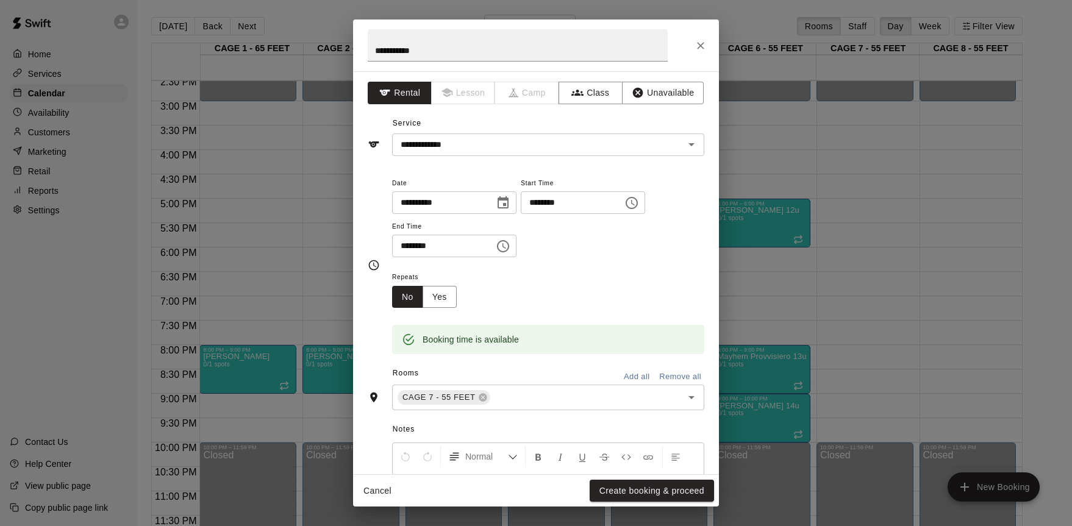
click at [504, 249] on icon "Choose time, selected time is 8:30 PM" at bounding box center [503, 246] width 15 height 15
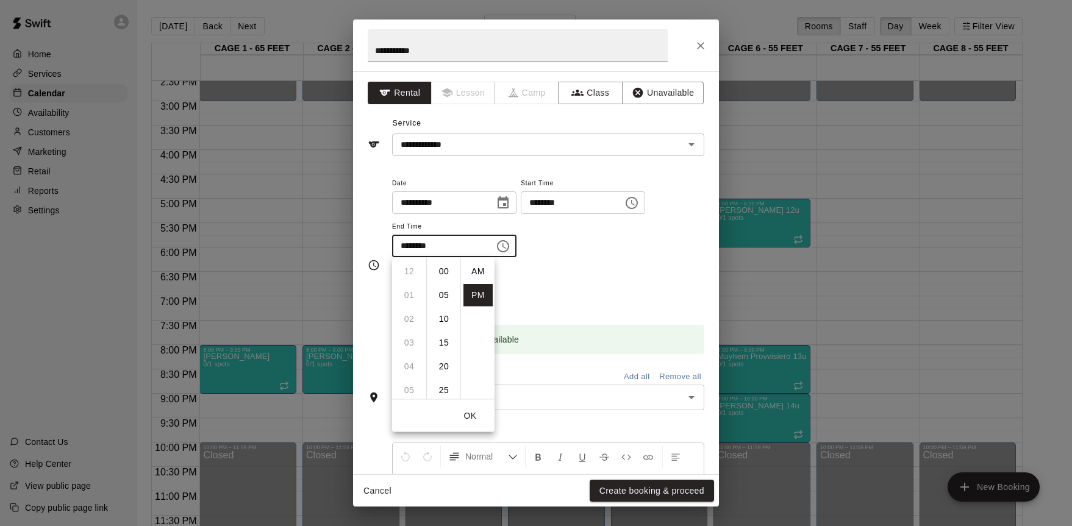
scroll to position [22, 0]
click at [418, 291] on li "09" at bounding box center [409, 295] width 29 height 23
click at [443, 276] on li "00" at bounding box center [443, 271] width 29 height 23
type input "********"
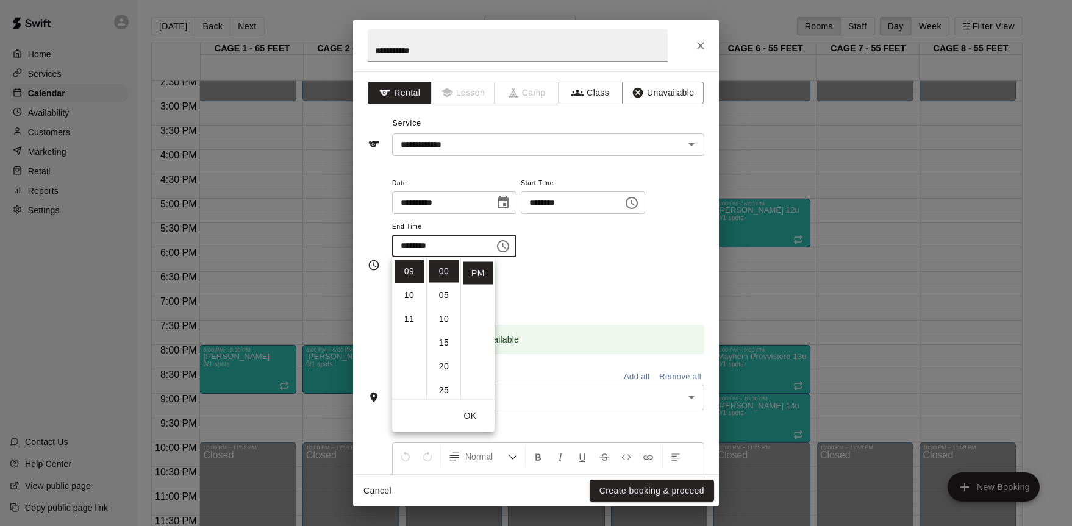
click at [608, 270] on div "Repeats No Yes" at bounding box center [548, 289] width 312 height 38
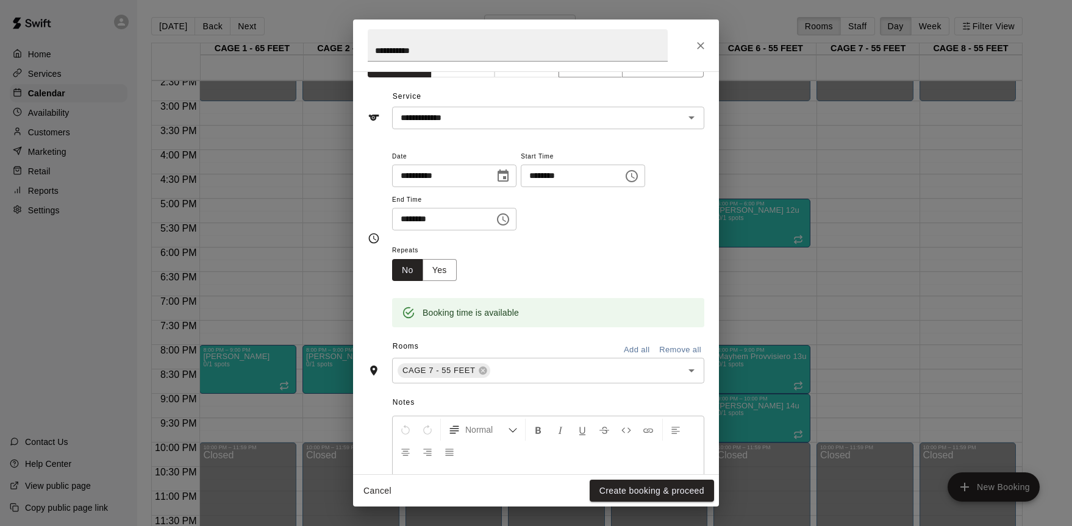
scroll to position [133, 0]
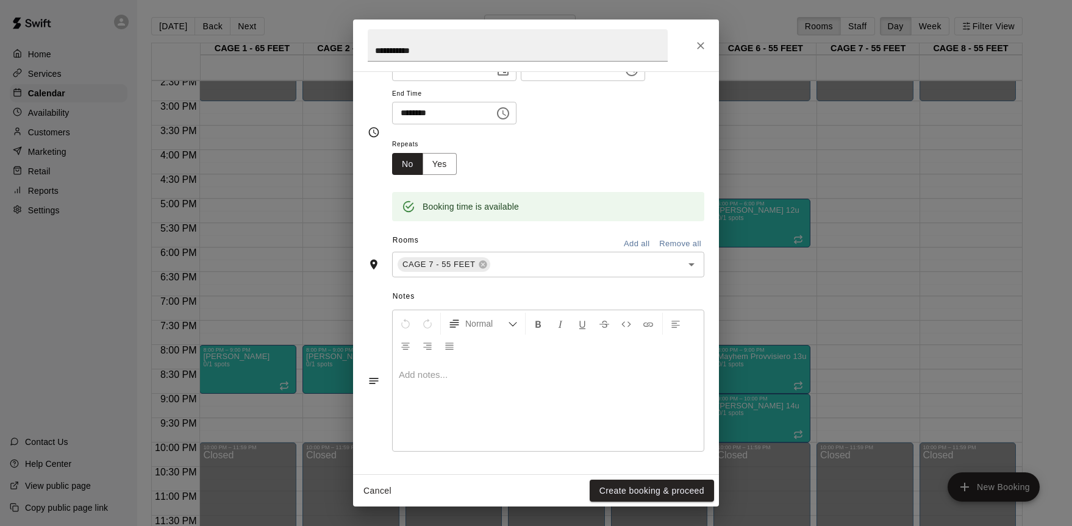
click at [445, 178] on div "Booking time is available" at bounding box center [548, 198] width 312 height 46
click at [444, 167] on button "Yes" at bounding box center [440, 164] width 34 height 23
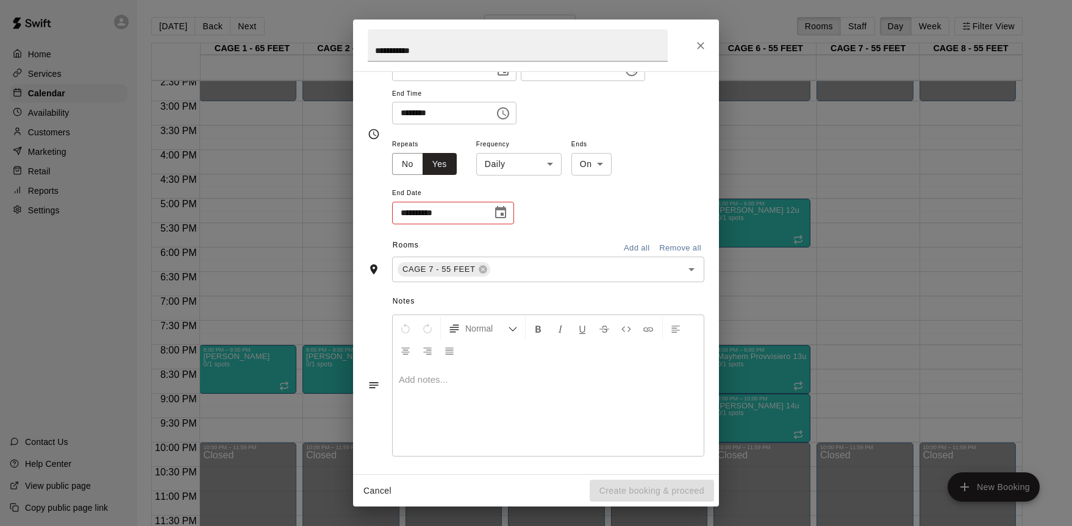
scroll to position [135, 0]
click at [565, 167] on div "**********" at bounding box center [548, 178] width 312 height 89
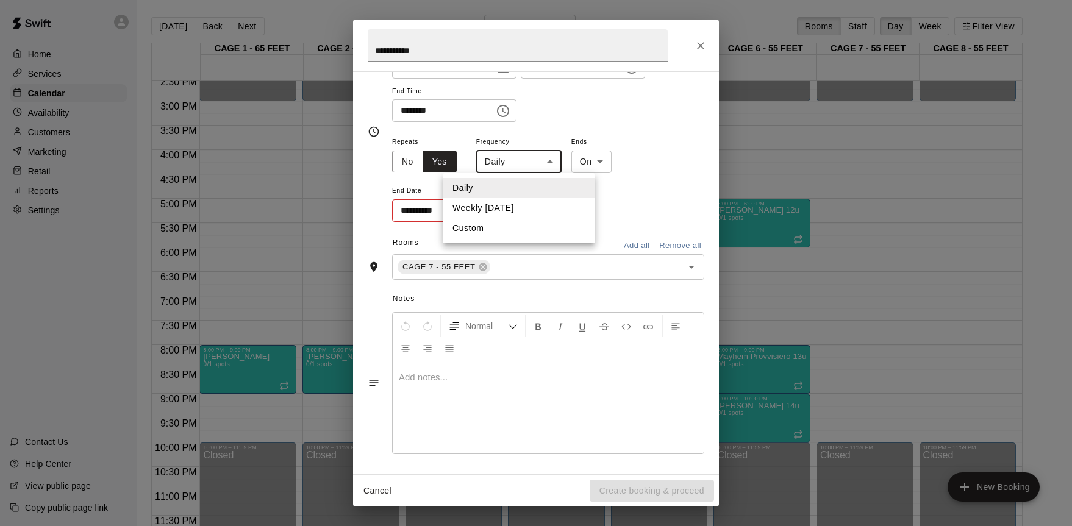
click at [560, 166] on body "Home Services Calendar Availability Customers Marketing Retail Reports Settings…" at bounding box center [536, 273] width 1072 height 546
click at [522, 205] on li "Weekly [DATE]" at bounding box center [519, 208] width 152 height 20
type input "******"
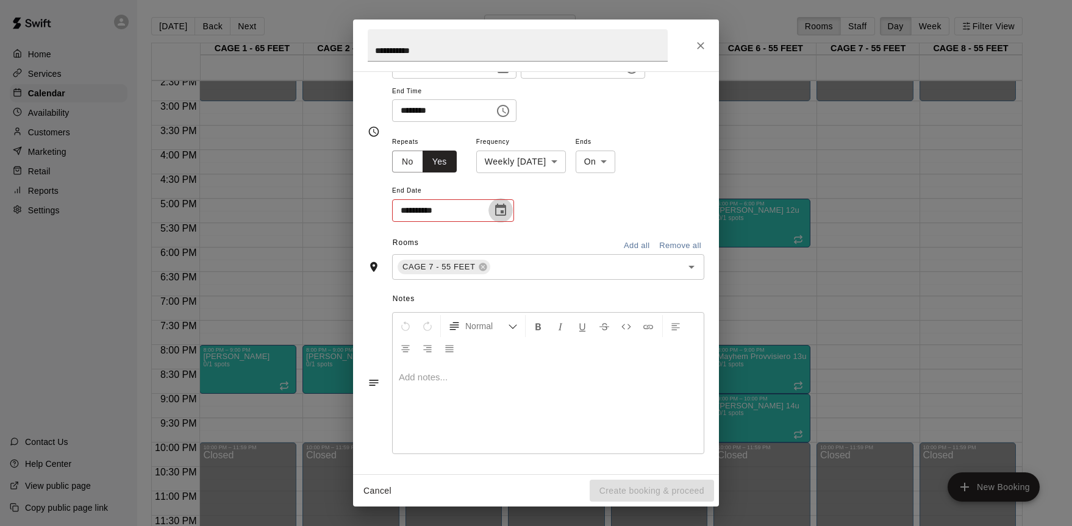
click at [501, 207] on icon "Choose date" at bounding box center [500, 210] width 11 height 12
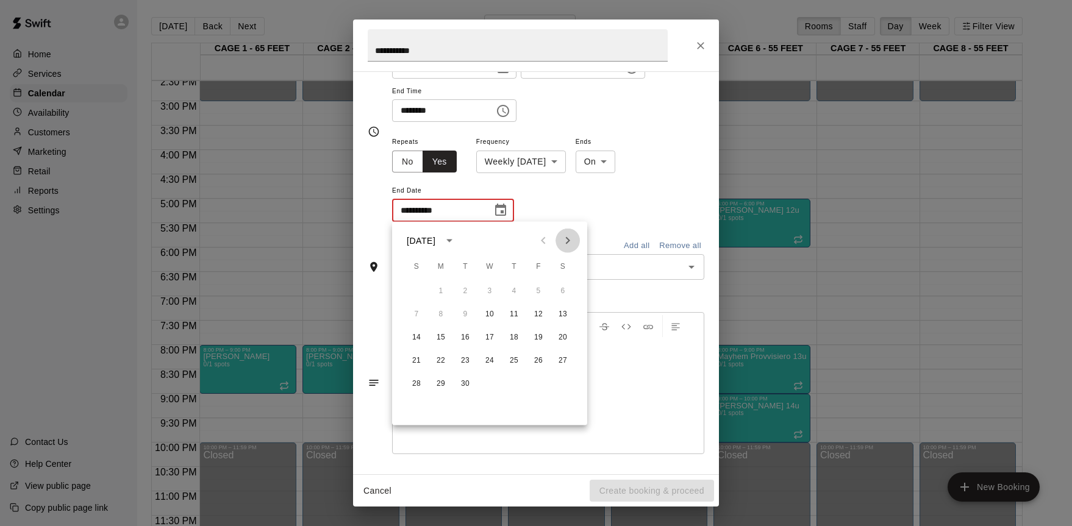
click at [568, 239] on icon "Next month" at bounding box center [567, 241] width 15 height 15
click at [570, 239] on icon "Next month" at bounding box center [567, 241] width 15 height 15
click at [485, 312] on button "5" at bounding box center [490, 315] width 22 height 22
type input "**********"
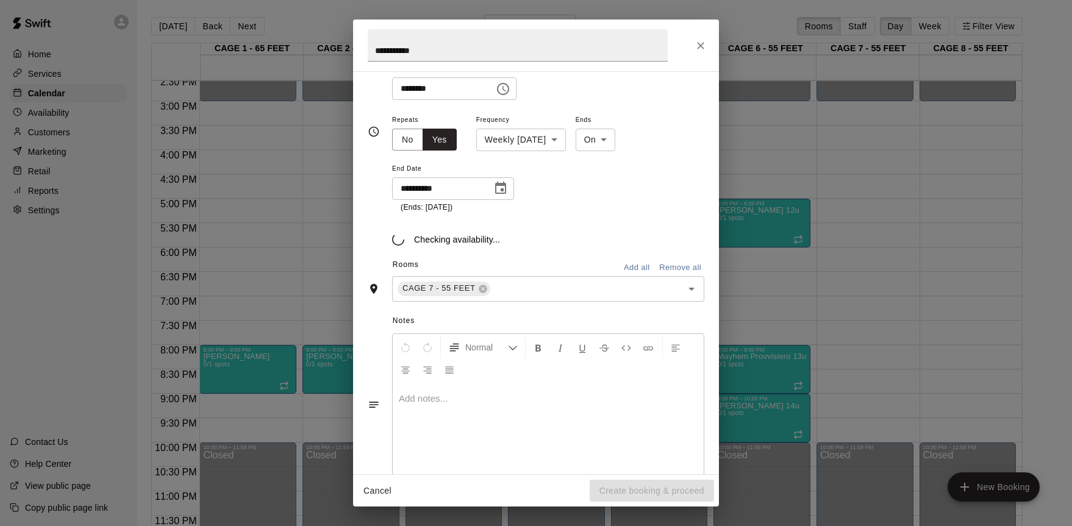
scroll to position [165, 0]
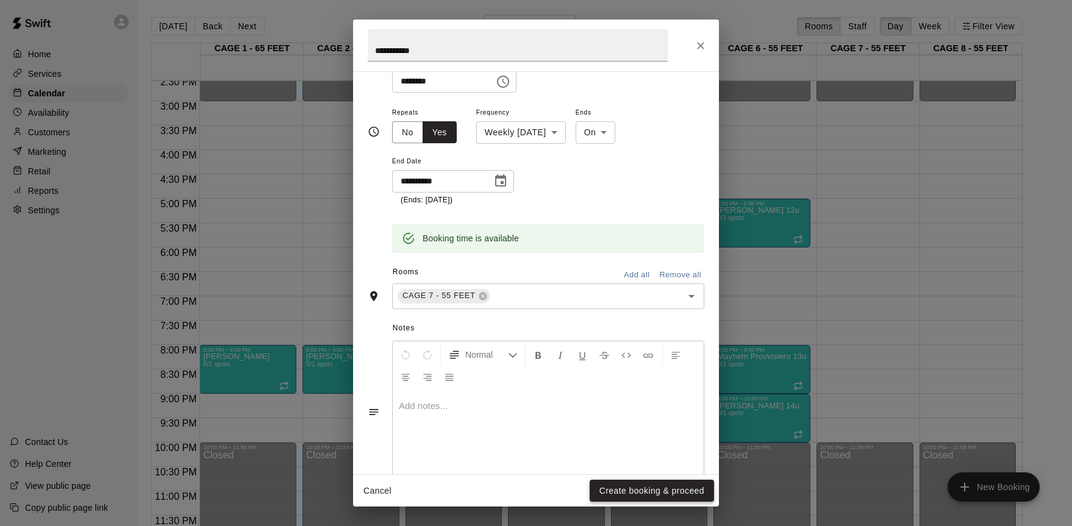
click at [640, 498] on button "Create booking & proceed" at bounding box center [652, 491] width 124 height 23
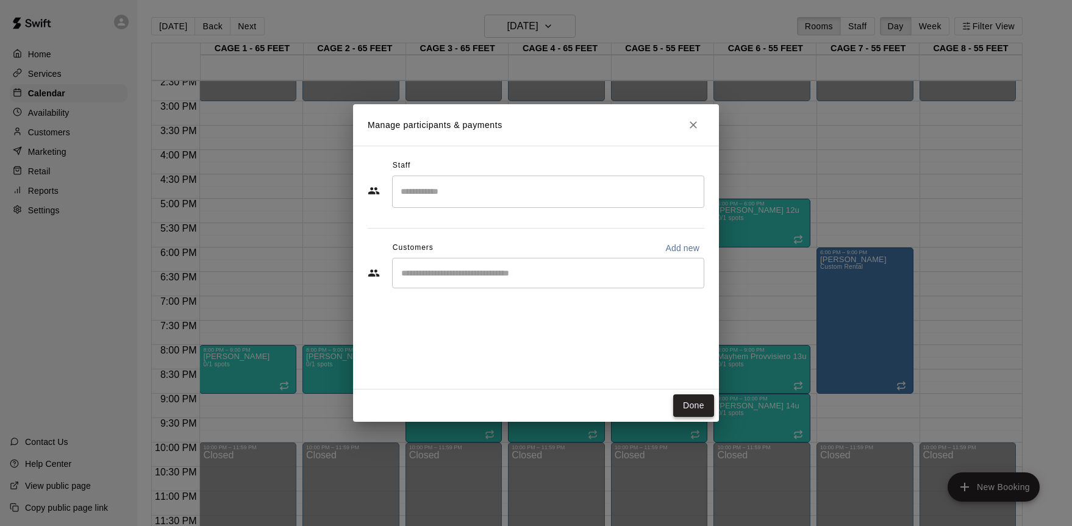
click at [688, 401] on button "Done" at bounding box center [693, 406] width 41 height 23
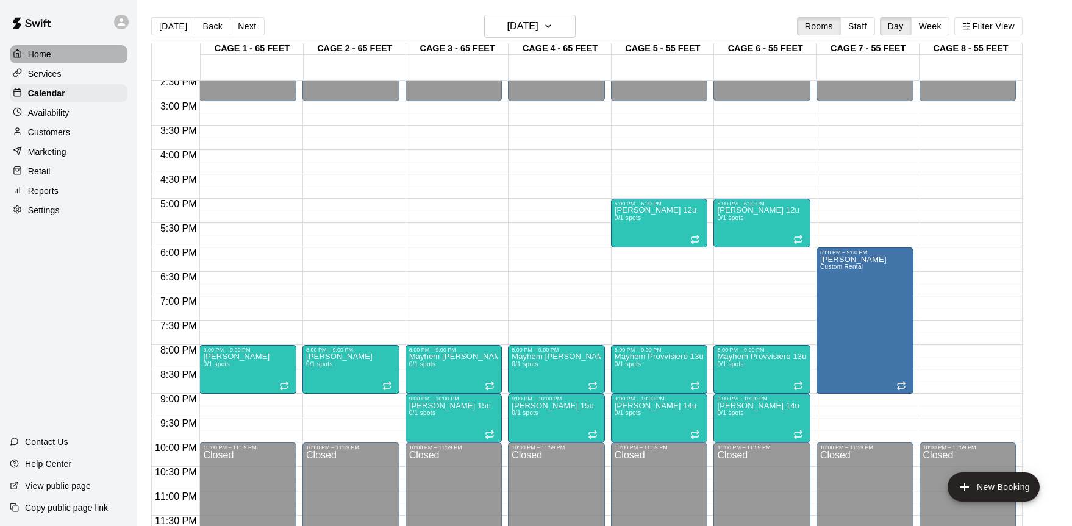
click at [34, 56] on p "Home" at bounding box center [39, 54] width 23 height 12
